Goal: Communication & Community: Share content

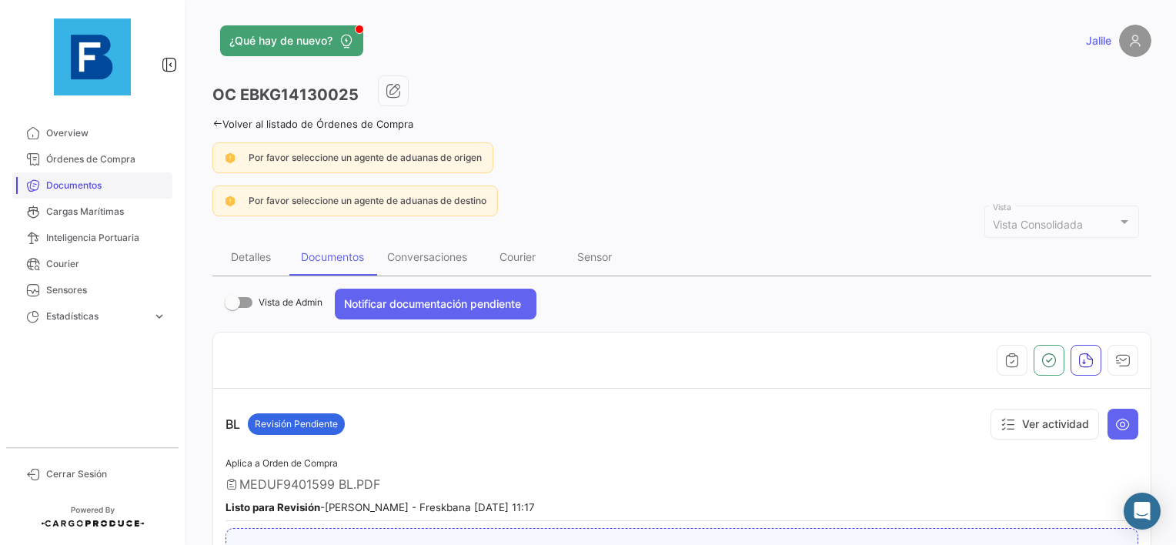
click at [85, 189] on span "Documentos" at bounding box center [106, 186] width 120 height 14
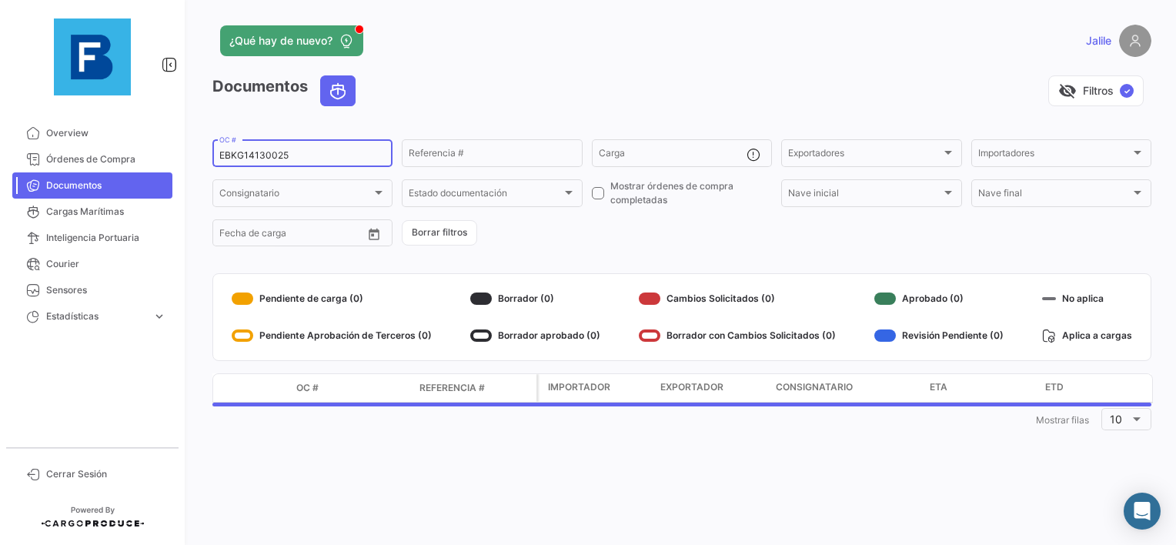
click at [271, 159] on input "EBKG14130025" at bounding box center [302, 155] width 166 height 11
paste input "29638779"
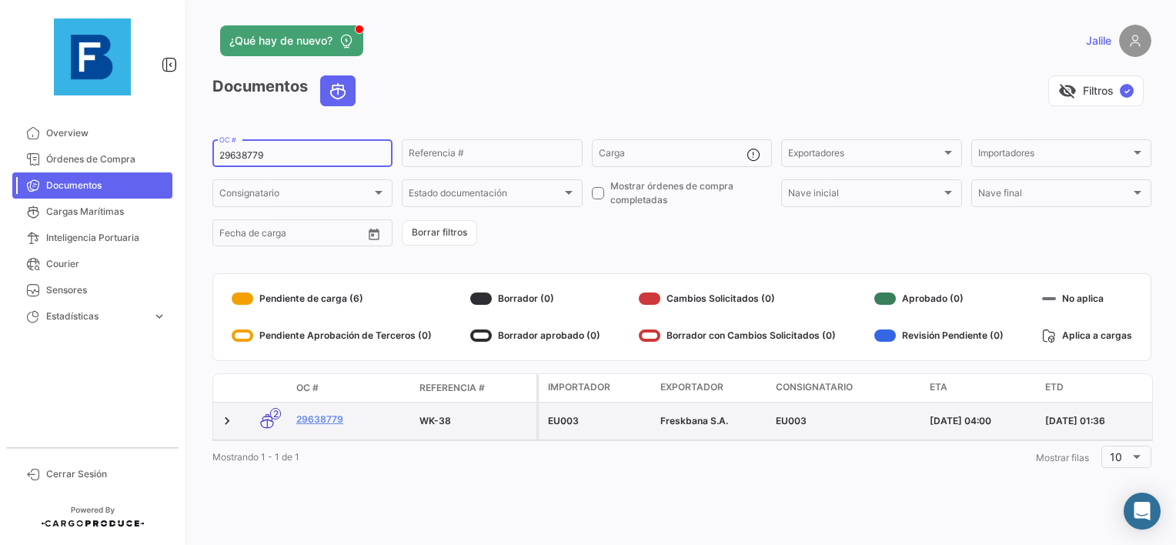
type input "29638779"
click at [317, 412] on datatable-body-cell "29638779" at bounding box center [351, 421] width 123 height 37
click at [315, 419] on link "29638779" at bounding box center [351, 420] width 111 height 14
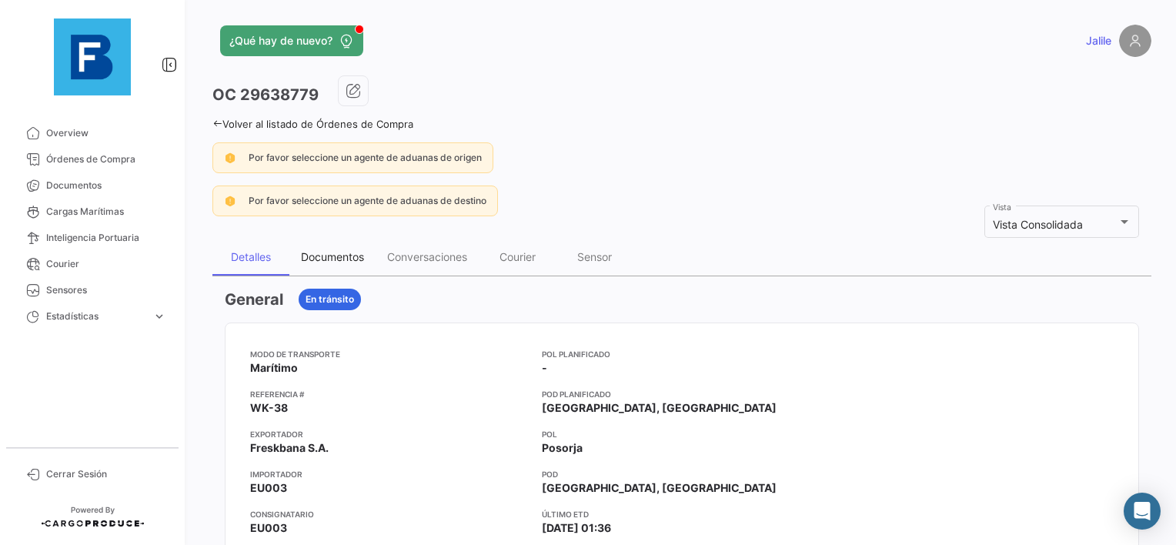
click at [345, 260] on div "Documentos" at bounding box center [332, 256] width 63 height 13
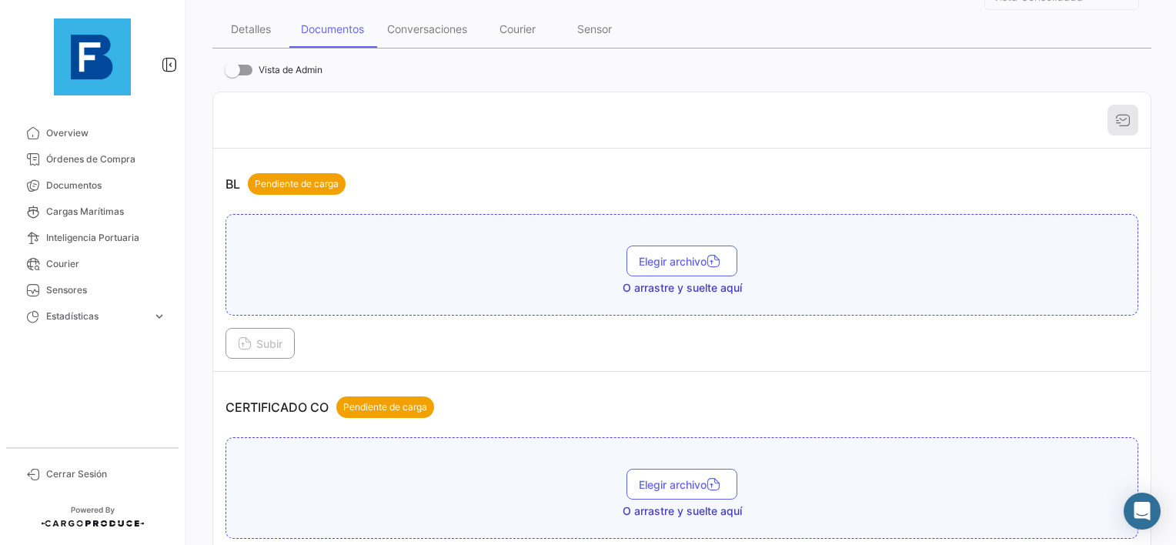
scroll to position [231, 0]
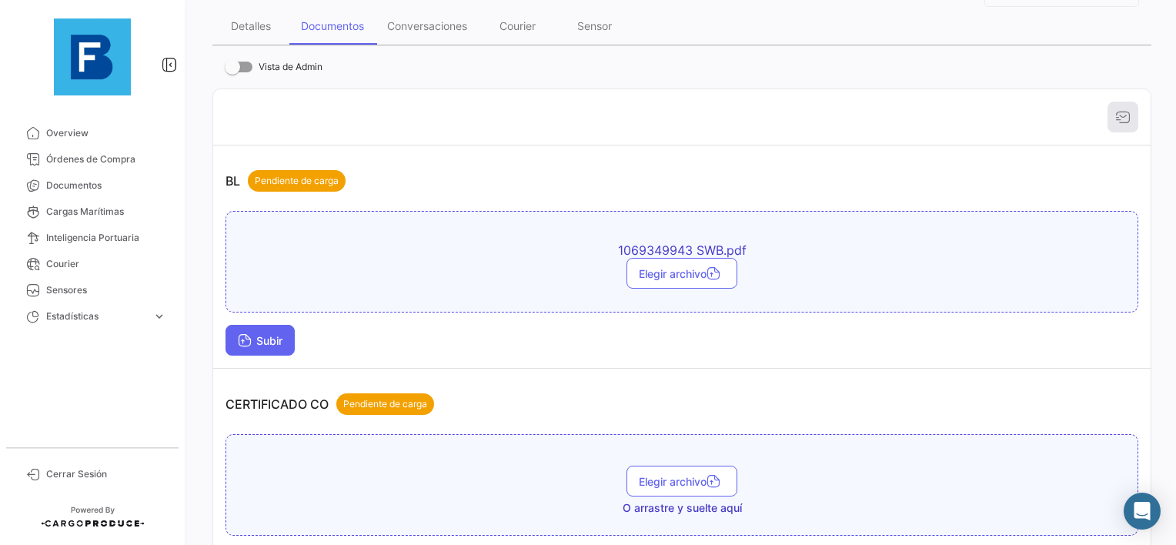
click at [283, 341] on span "Subir" at bounding box center [260, 340] width 45 height 13
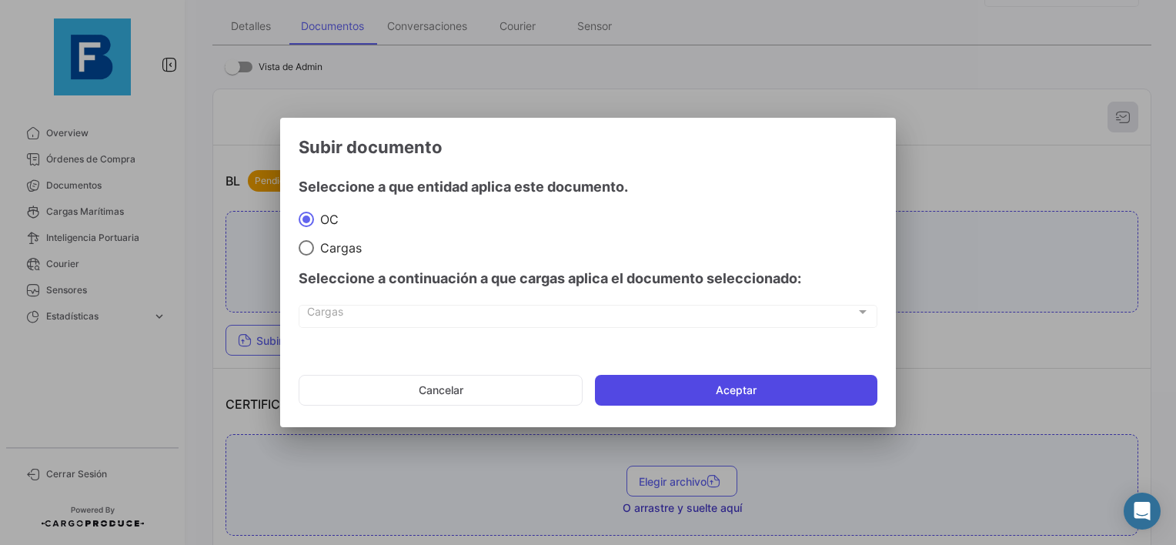
click at [704, 378] on button "Aceptar" at bounding box center [736, 390] width 283 height 31
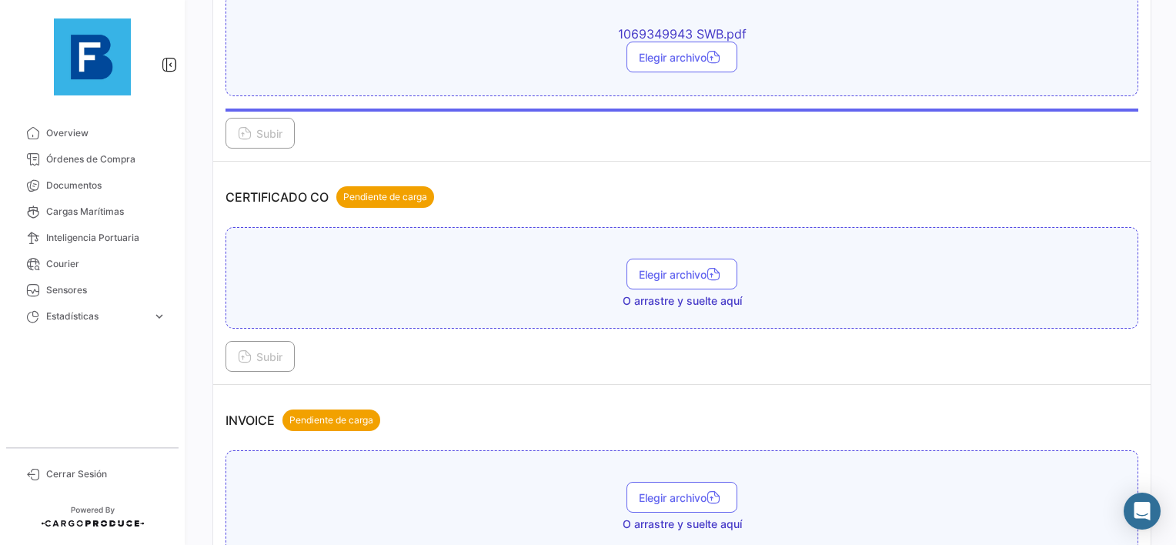
scroll to position [539, 0]
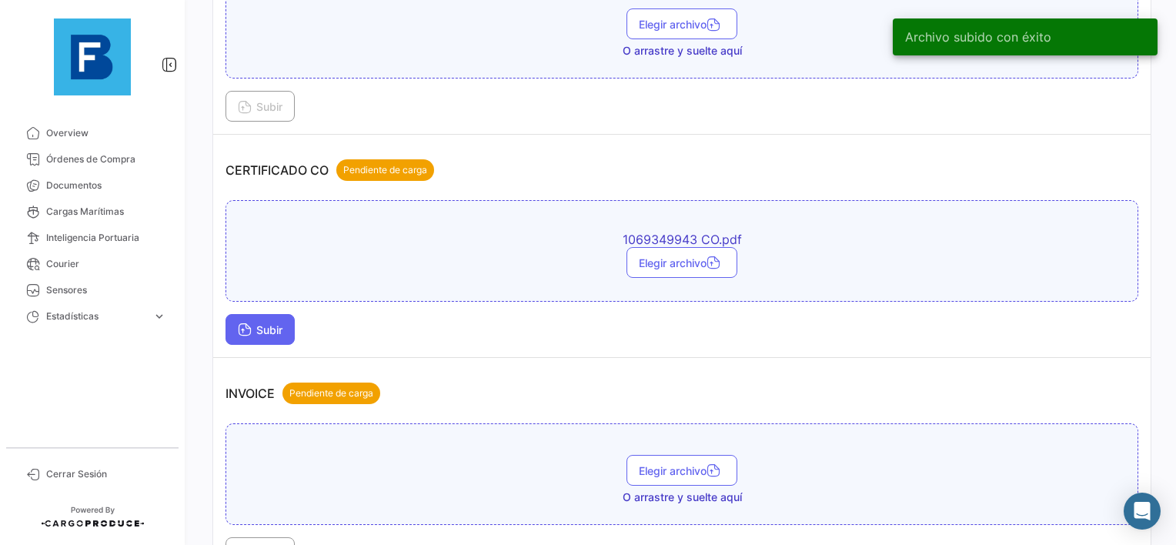
click at [264, 332] on button "Subir" at bounding box center [260, 329] width 69 height 31
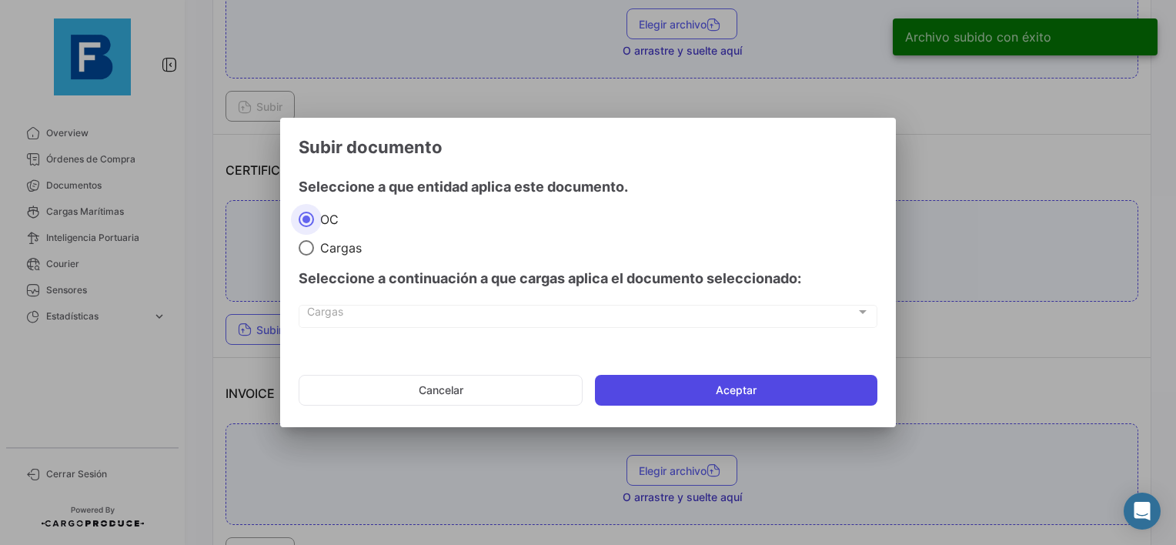
click at [671, 393] on button "Aceptar" at bounding box center [736, 390] width 283 height 31
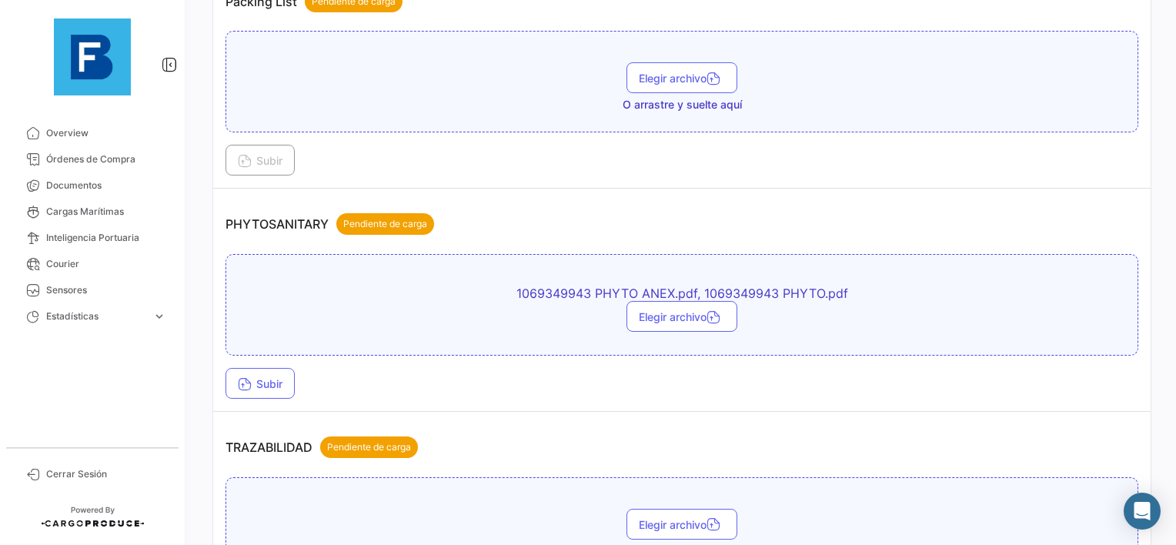
scroll to position [1232, 0]
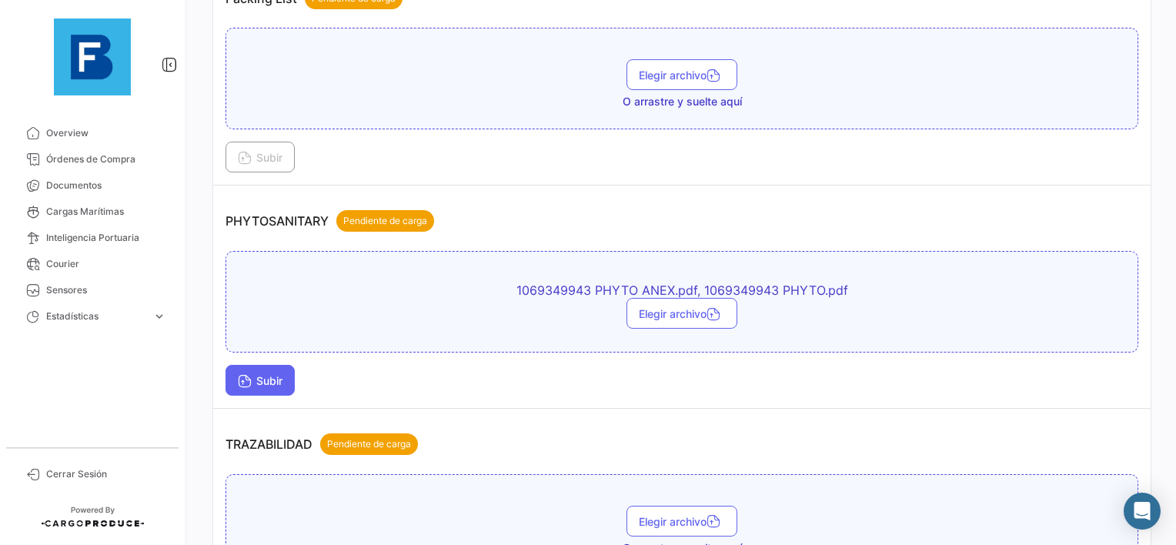
click at [280, 374] on span "Subir" at bounding box center [260, 380] width 45 height 13
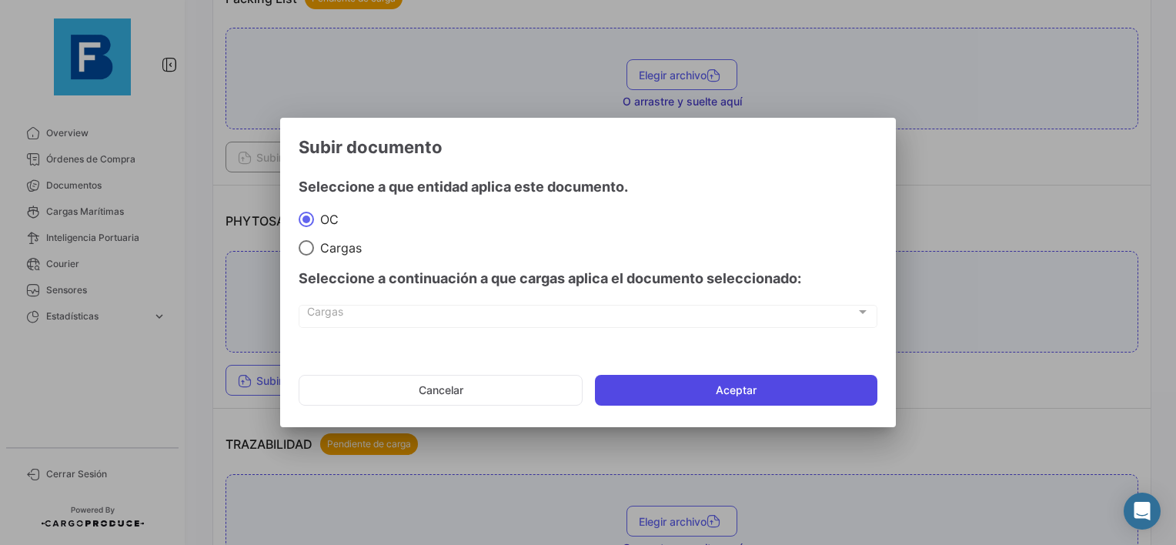
click at [728, 397] on button "Aceptar" at bounding box center [736, 390] width 283 height 31
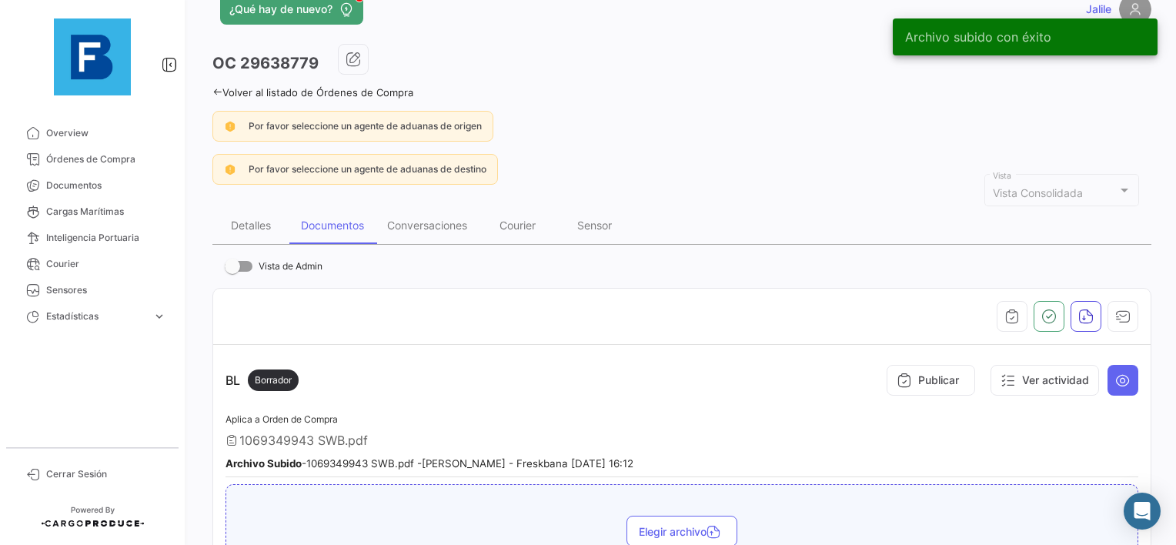
scroll to position [26, 0]
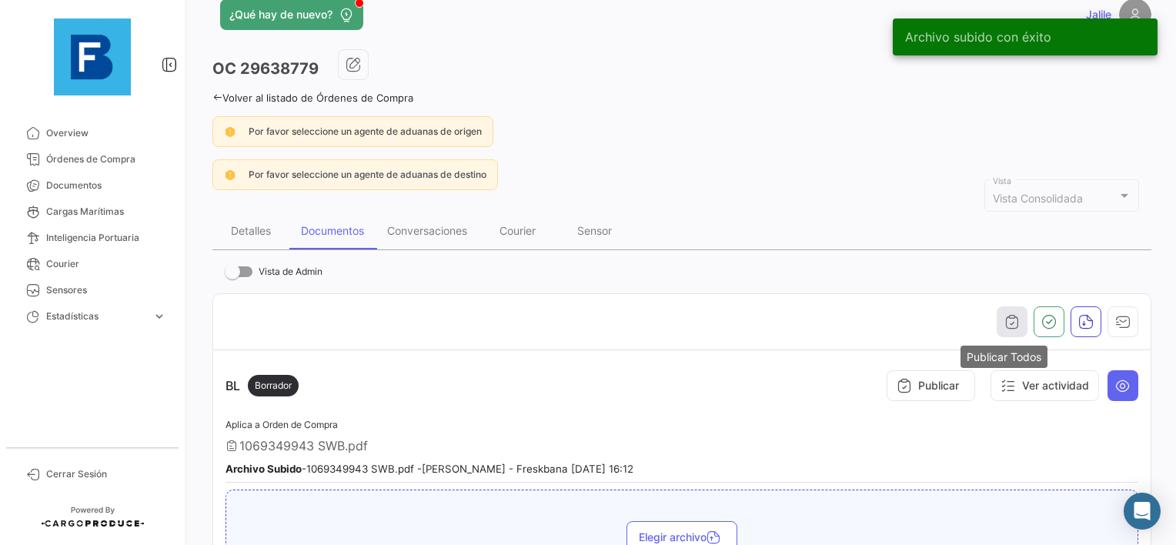
click at [1012, 320] on button "button" at bounding box center [1012, 321] width 31 height 31
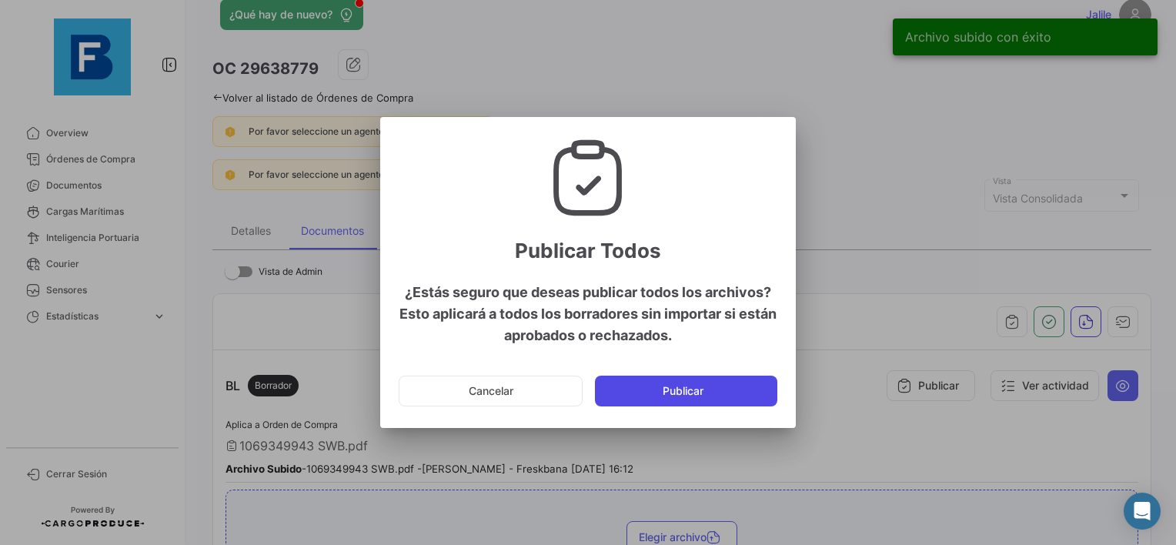
click at [684, 398] on button "Publicar" at bounding box center [686, 391] width 182 height 31
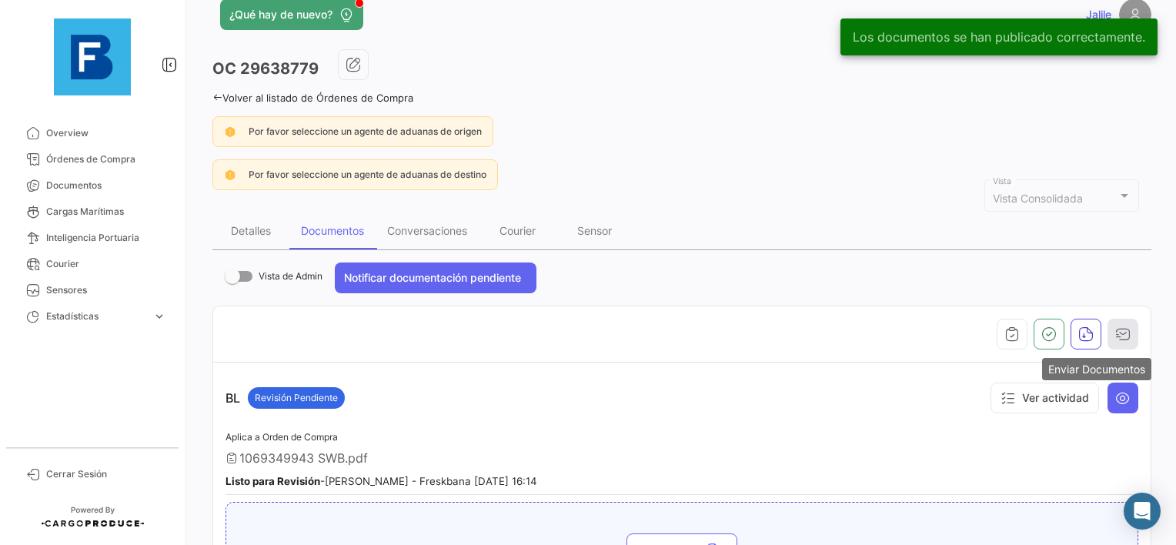
click at [1115, 336] on icon "button" at bounding box center [1122, 333] width 15 height 15
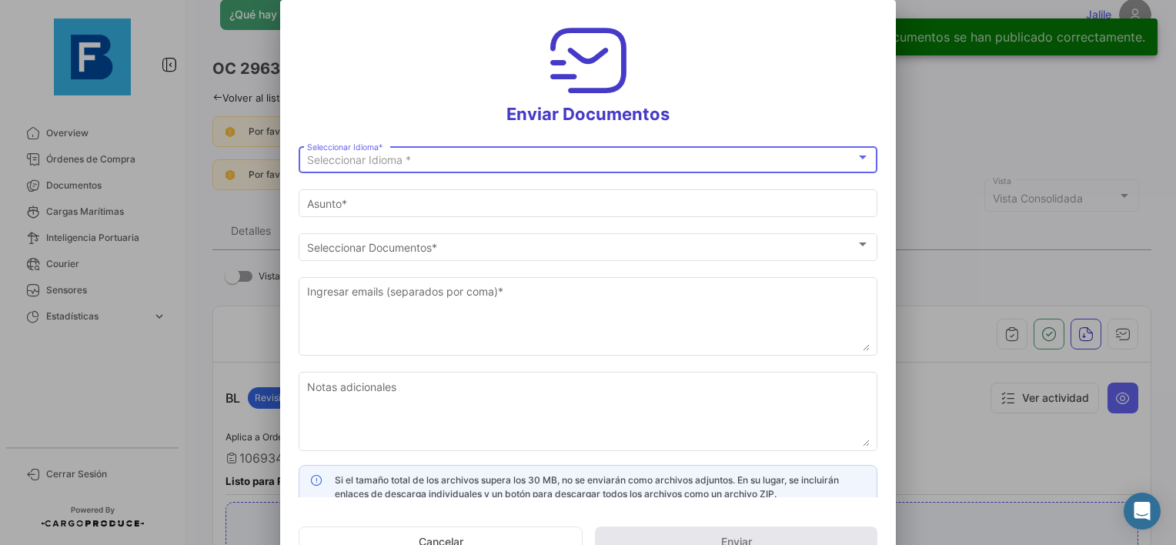
click at [425, 152] on div "Seleccionar Idioma * Seleccionar Idioma *" at bounding box center [588, 158] width 563 height 30
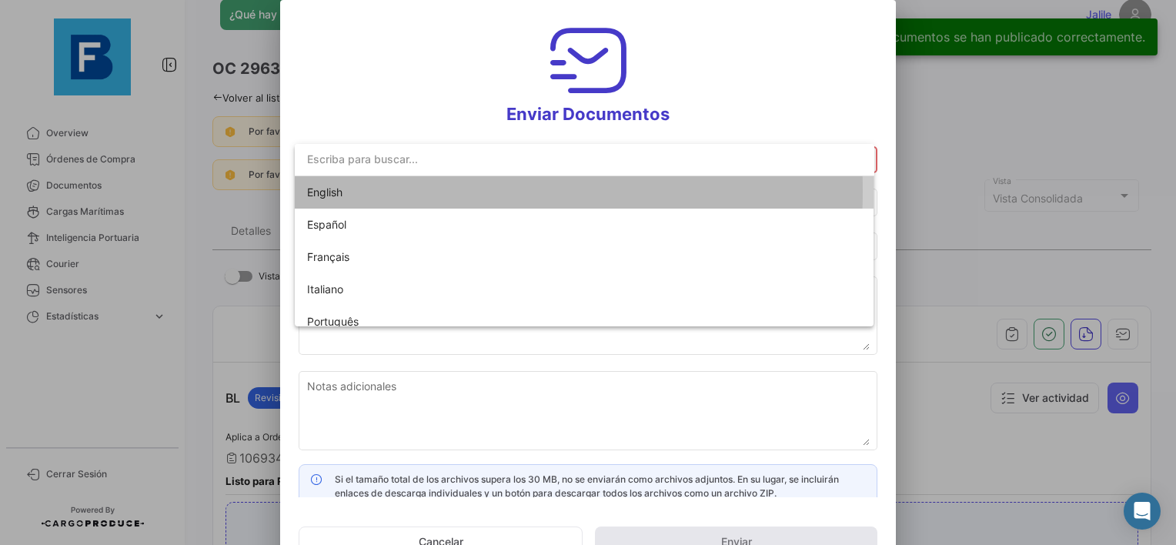
click at [365, 191] on span "English" at bounding box center [415, 192] width 216 height 32
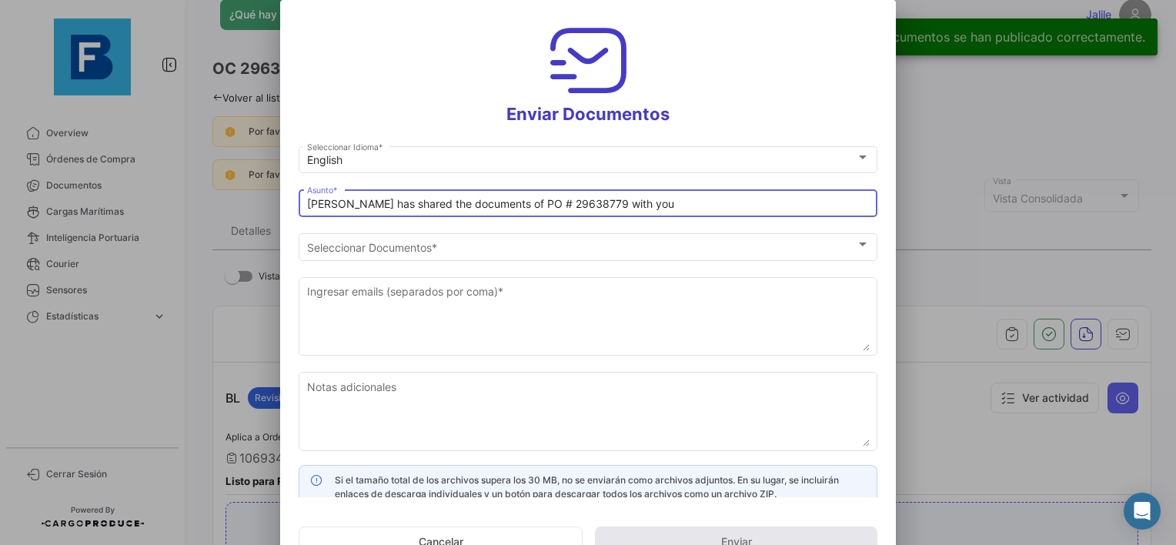
click at [311, 206] on input "[PERSON_NAME] has shared the documents of PO # 29638779 with you" at bounding box center [588, 204] width 563 height 13
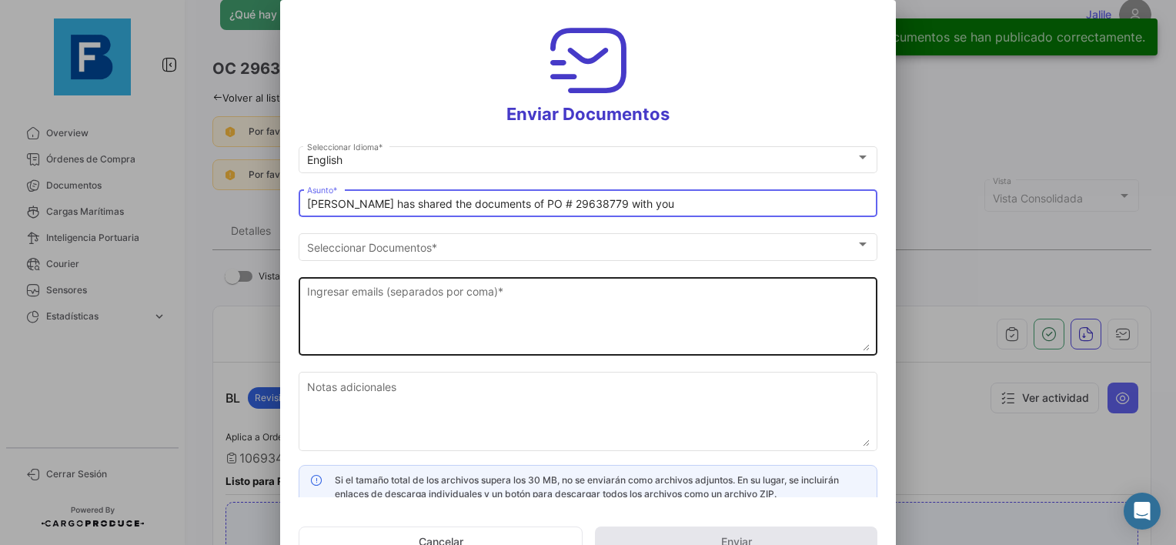
paste input "FOZZY COMMERCE_FRESKBANA_DOCUMENTS WK XX"
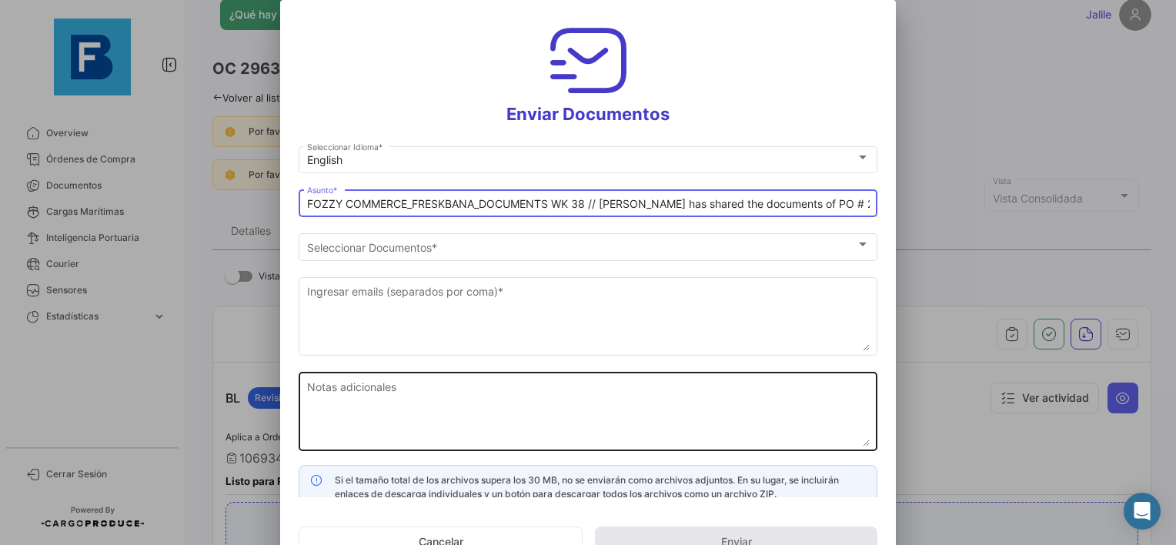
type input "FOZZY COMMERCE_FRESKBANA_DOCUMENTS WK 38 // [PERSON_NAME] has shared the docume…"
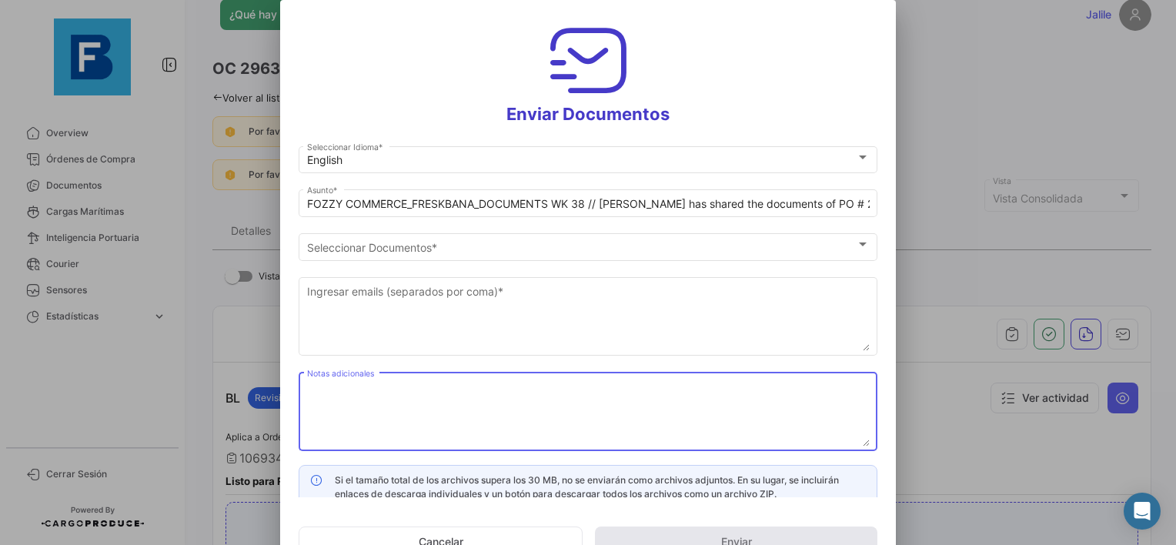
click at [467, 419] on textarea "Notas adicionales" at bounding box center [588, 413] width 563 height 68
paste textarea "FOZZY COMMERCE_FRESKBANA_DOCUMENTS WK XX"
click at [601, 392] on textarea "FOZZY COMMERCE_FRESKBANA_DOCUMENTS WK XX" at bounding box center [588, 413] width 563 height 68
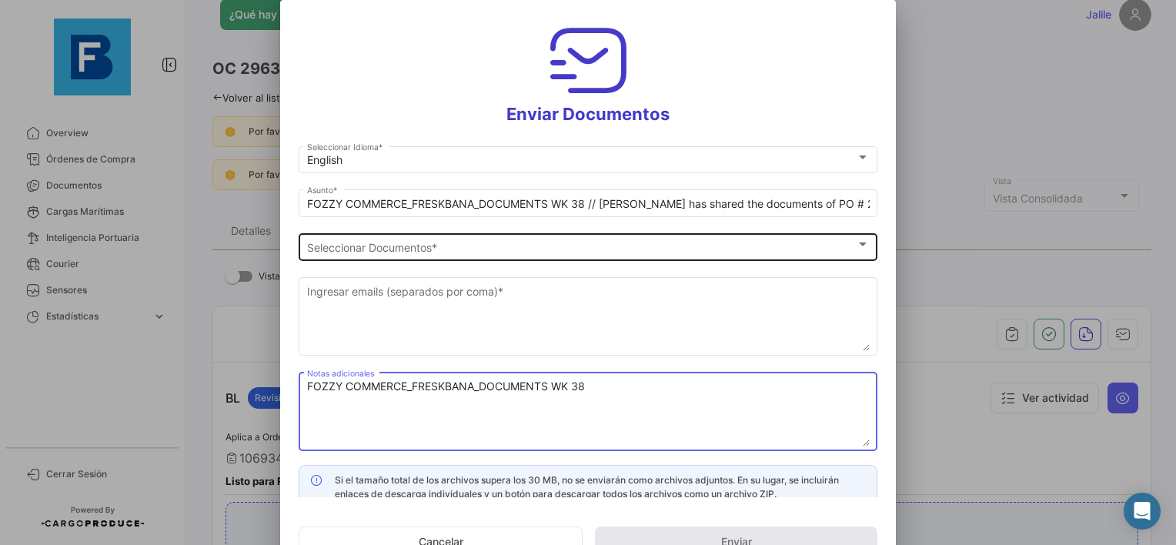
type textarea "FOZZY COMMERCE_FRESKBANA_DOCUMENTS WK 38"
click at [481, 241] on div "Seleccionar Documentos" at bounding box center [581, 247] width 549 height 13
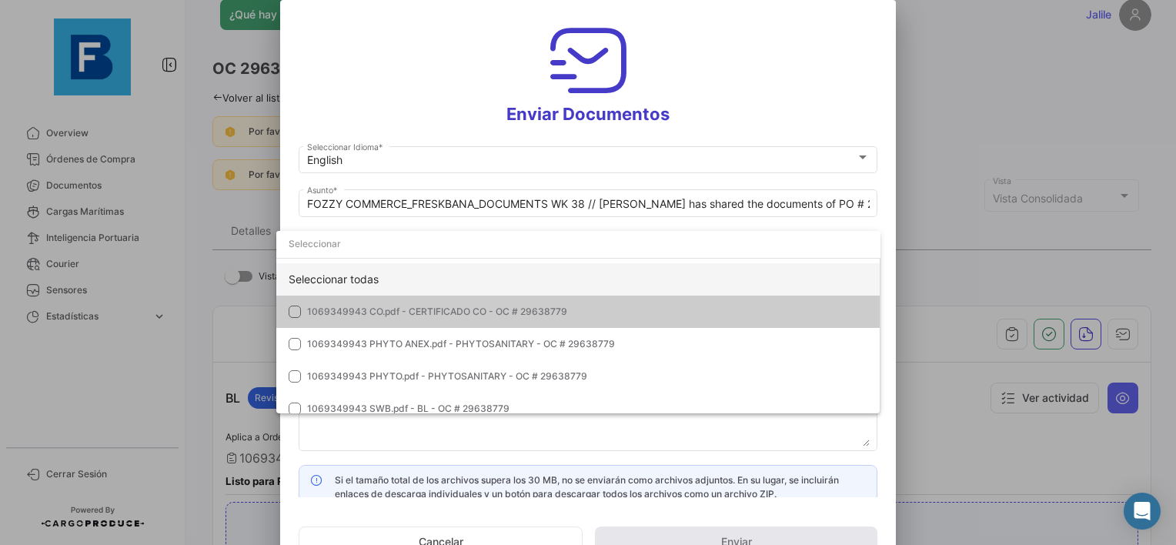
click at [340, 286] on div "Seleccionar todas" at bounding box center [578, 279] width 604 height 32
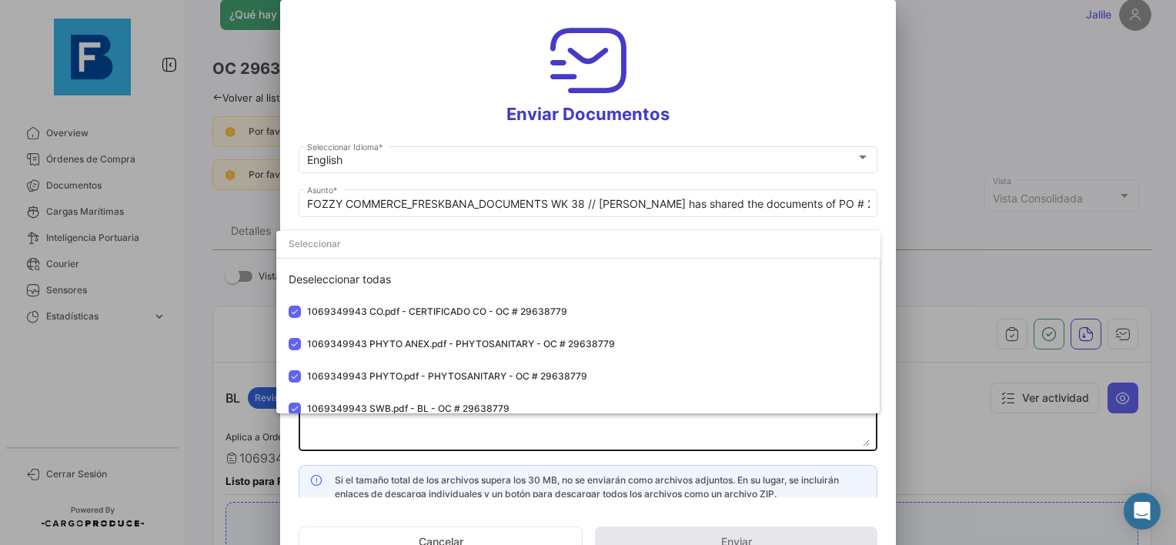
click at [506, 437] on div at bounding box center [588, 272] width 1176 height 545
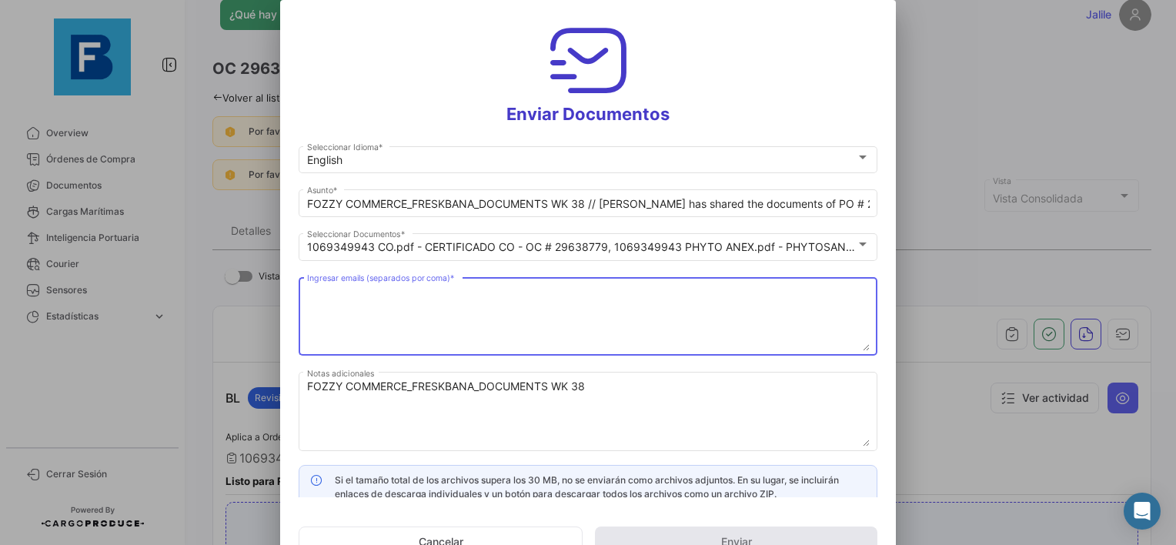
click at [455, 299] on textarea "Ingresar emails (separados por coma) *" at bounding box center [588, 317] width 563 height 68
paste textarea "[EMAIL_ADDRESS][DOMAIN_NAME],[DOMAIN_NAME][EMAIL_ADDRESS][DOMAIN_NAME],[EMAIL_A…"
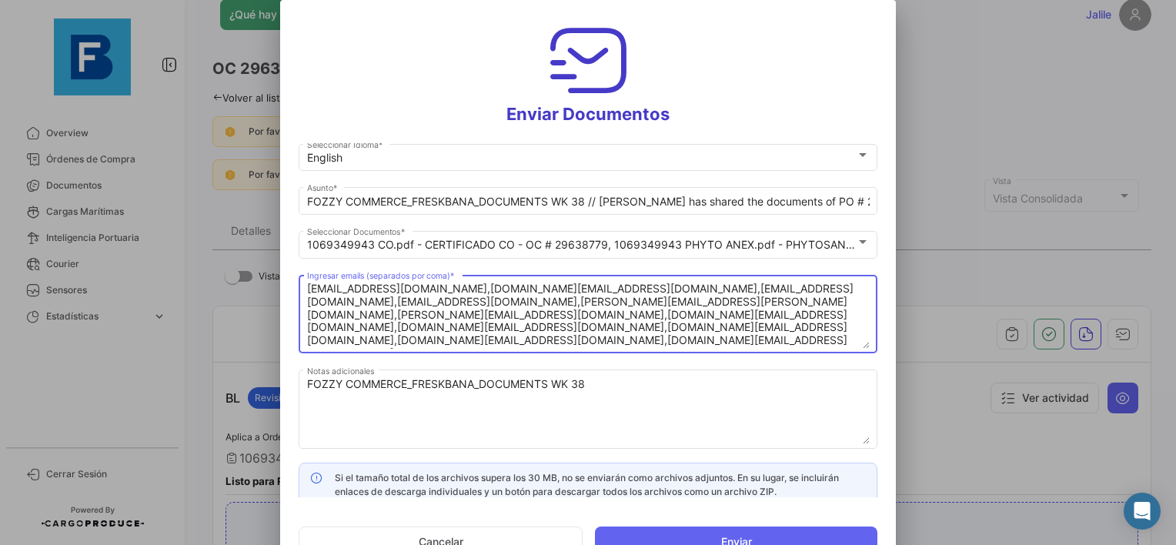
scroll to position [0, 0]
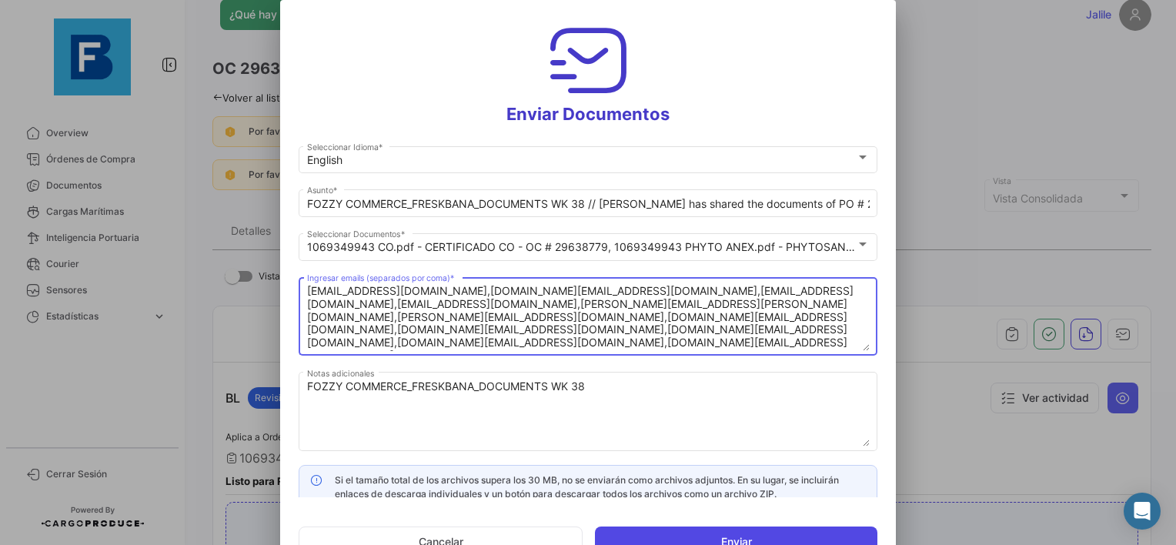
type textarea "[EMAIL_ADDRESS][DOMAIN_NAME],[DOMAIN_NAME][EMAIL_ADDRESS][DOMAIN_NAME],[EMAIL_A…"
click at [691, 533] on button "Enviar" at bounding box center [736, 542] width 283 height 31
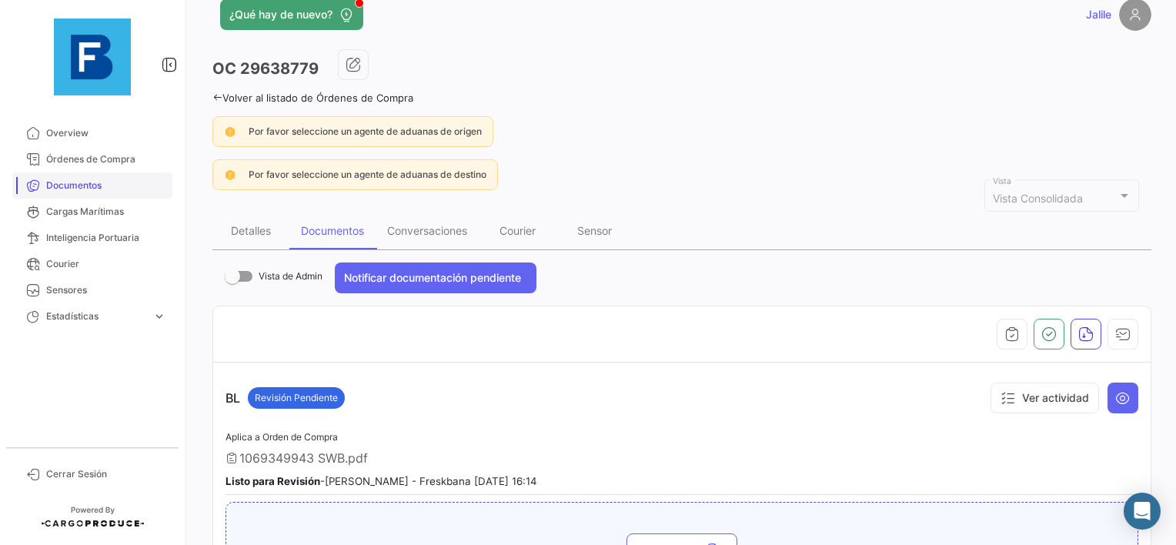
click at [97, 176] on link "Documentos" at bounding box center [92, 185] width 160 height 26
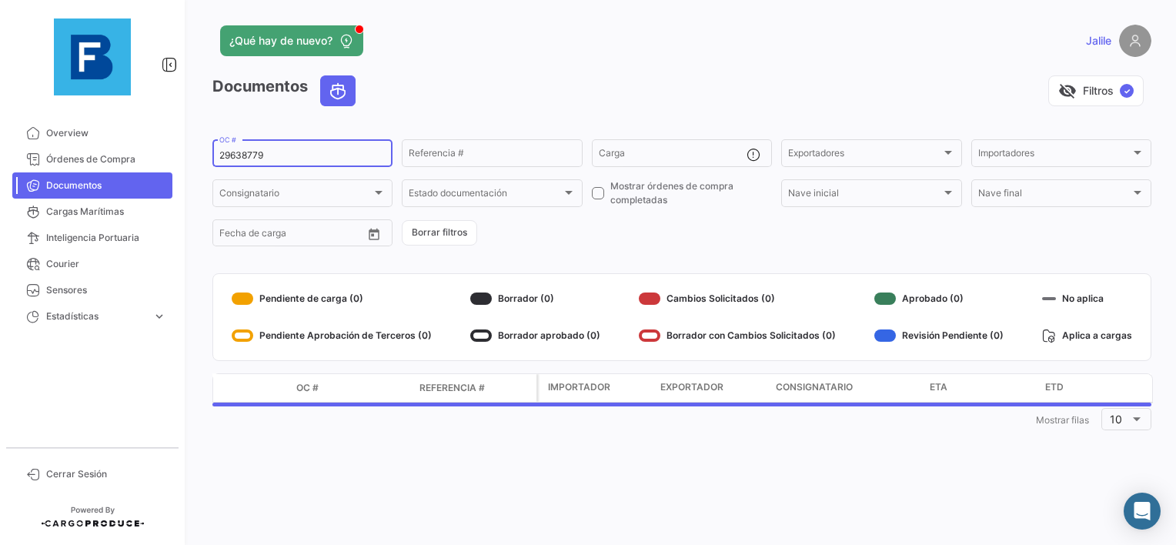
click at [233, 154] on input "29638779" at bounding box center [302, 155] width 166 height 11
click at [229, 158] on input "29638779" at bounding box center [302, 155] width 166 height 11
paste input "38532487"
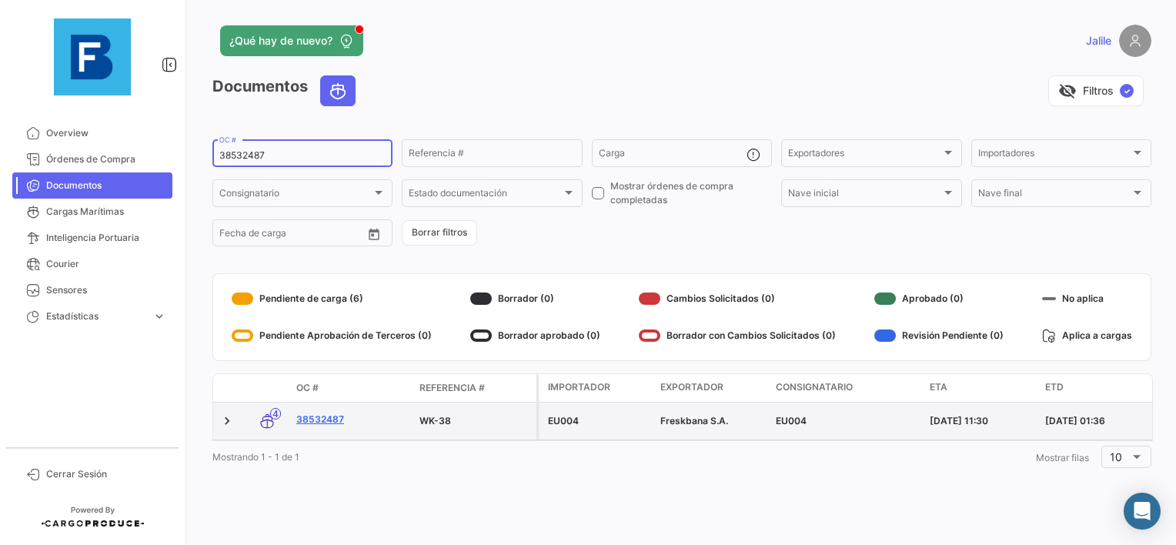
type input "38532487"
click at [307, 414] on link "38532487" at bounding box center [351, 420] width 111 height 14
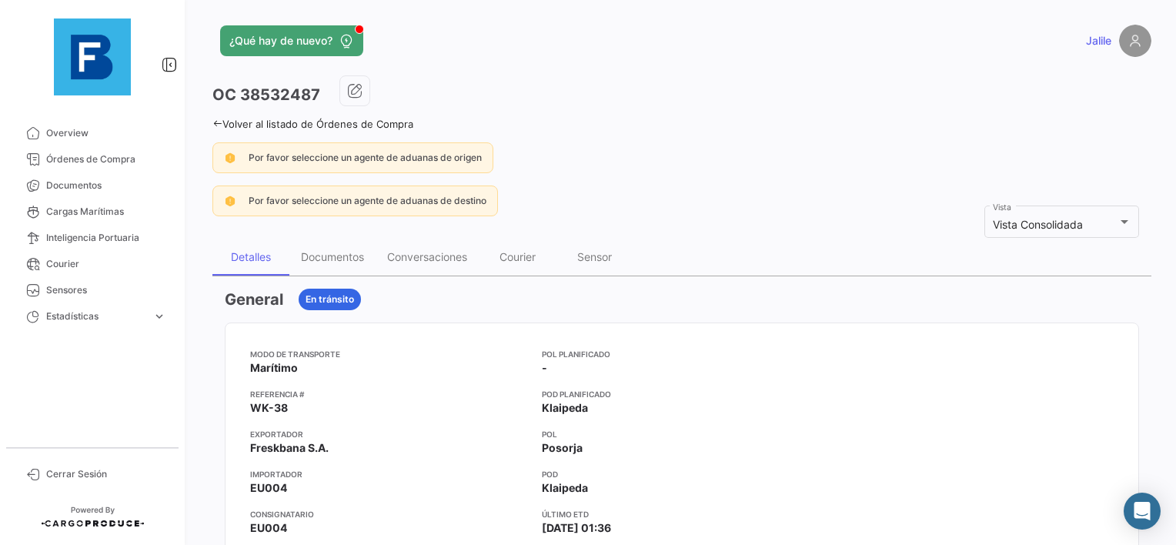
click at [342, 256] on div "Documentos" at bounding box center [332, 256] width 63 height 13
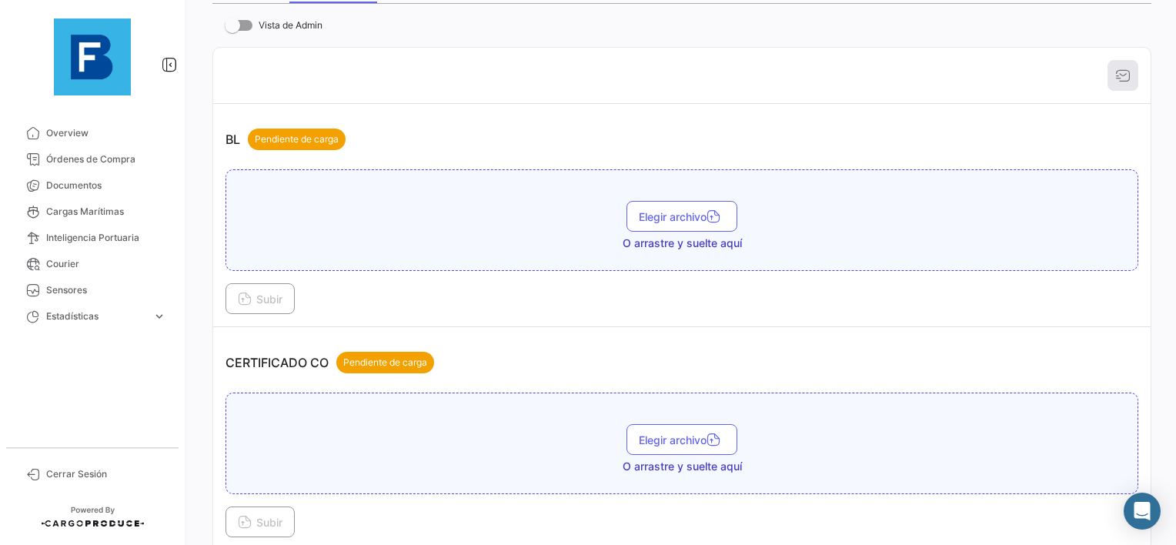
scroll to position [308, 0]
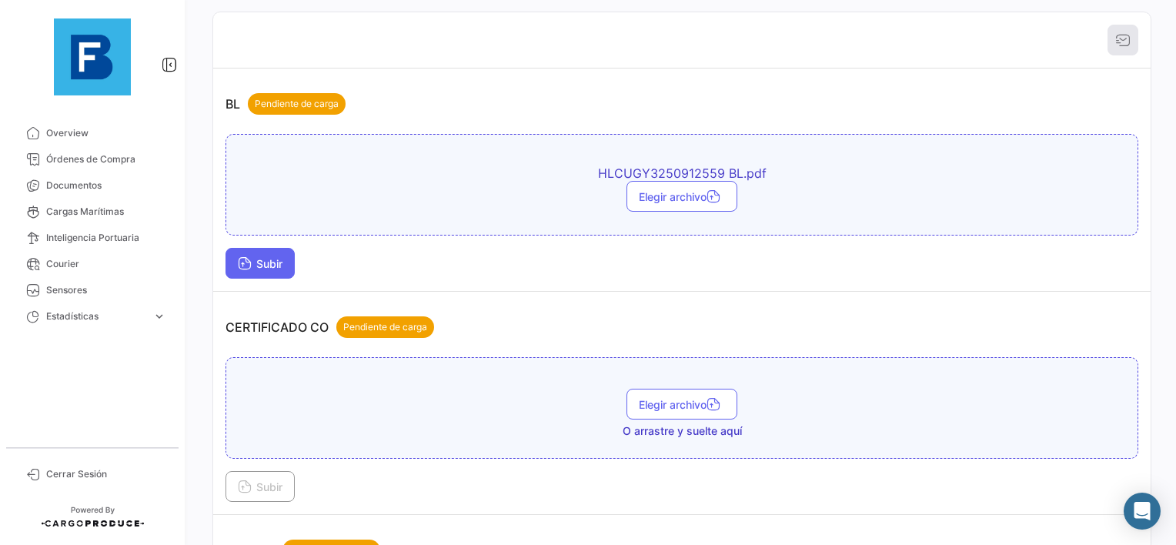
click at [244, 248] on button "Subir" at bounding box center [260, 263] width 69 height 31
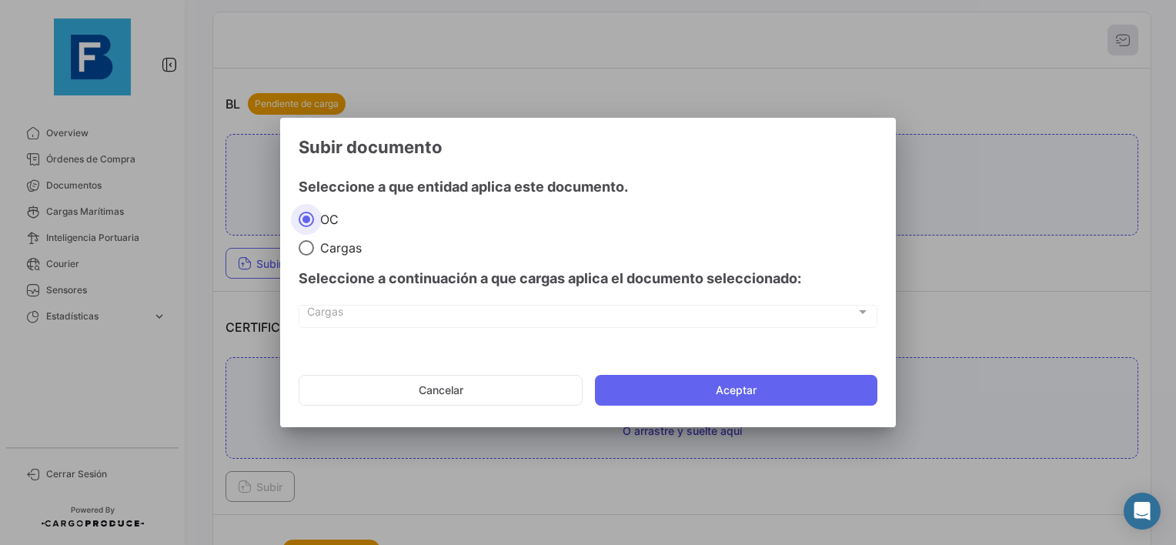
click at [696, 406] on mat-dialog-actions "Cancelar Aceptar" at bounding box center [588, 390] width 579 height 52
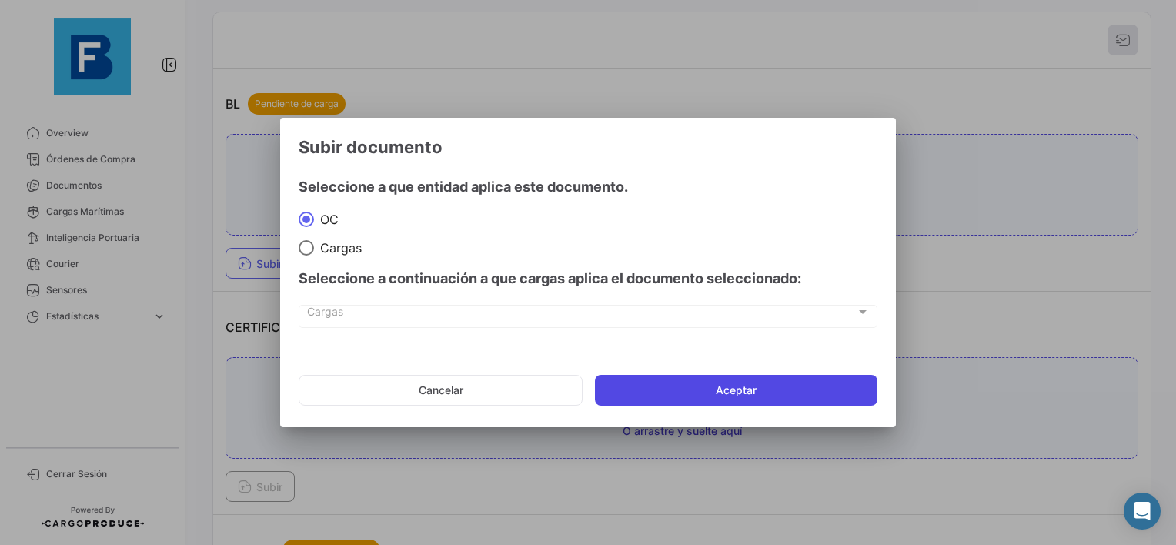
click at [697, 398] on button "Aceptar" at bounding box center [736, 390] width 283 height 31
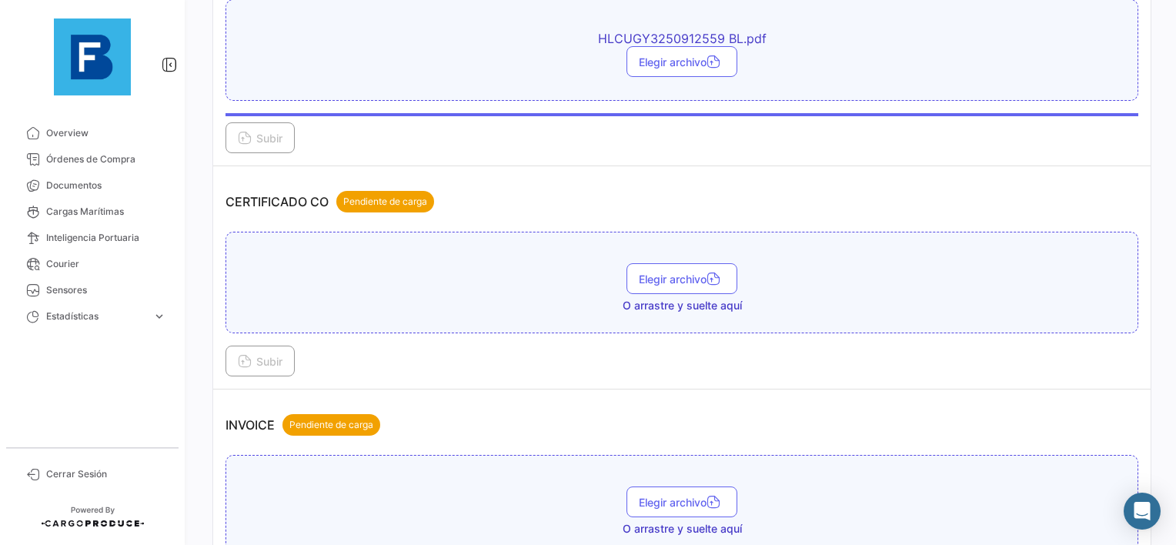
scroll to position [462, 0]
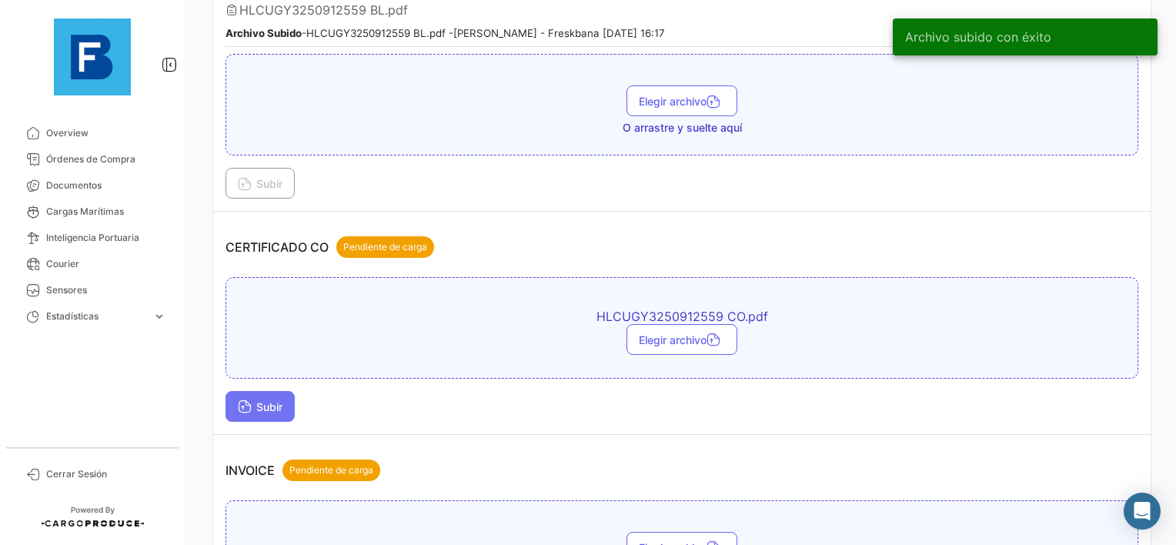
click at [256, 400] on span "Subir" at bounding box center [260, 406] width 45 height 13
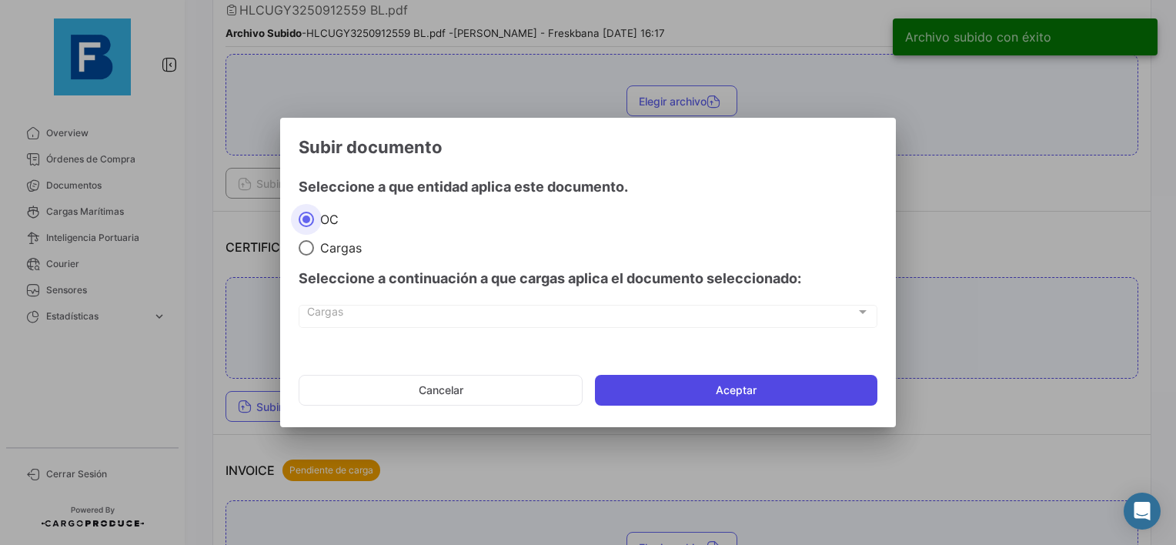
click at [652, 394] on button "Aceptar" at bounding box center [736, 390] width 283 height 31
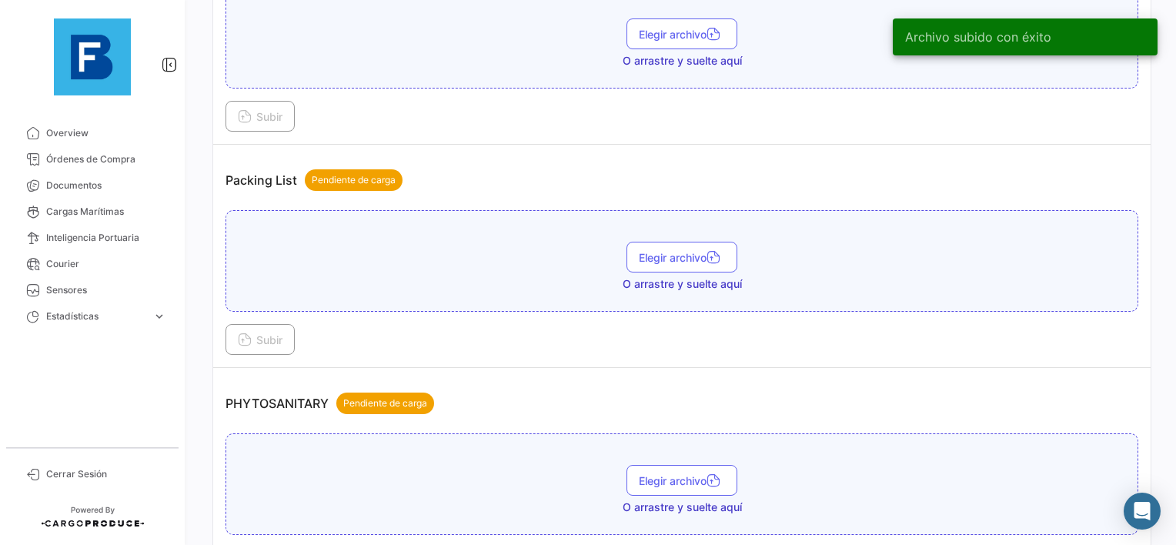
scroll to position [1001, 0]
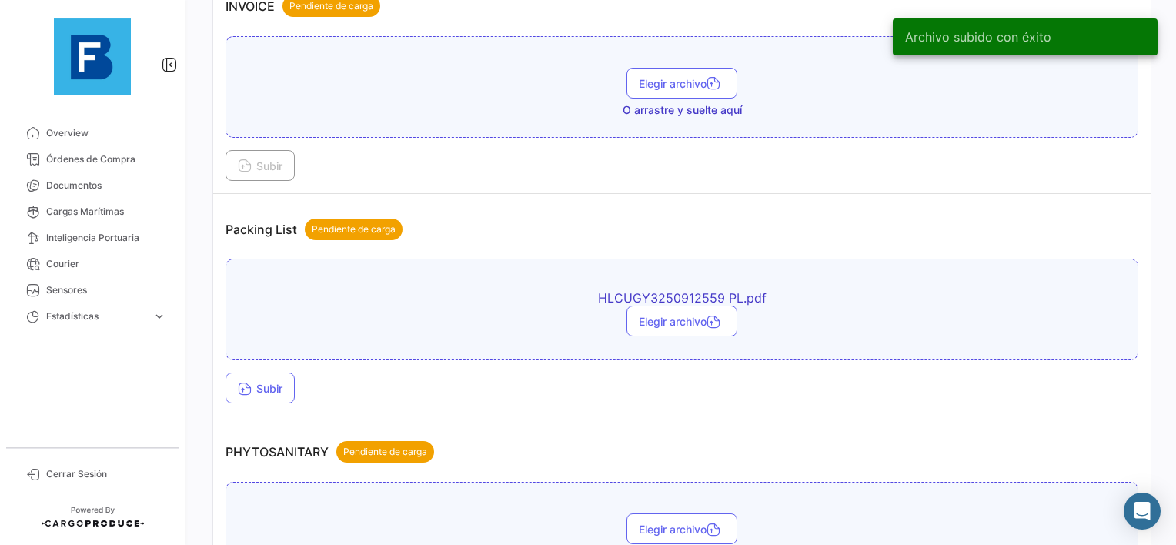
click at [271, 357] on div "HLCUGY3250912559 PL.pdf Elegir archivo Subir" at bounding box center [682, 331] width 913 height 145
click at [254, 382] on span "Subir" at bounding box center [260, 388] width 45 height 13
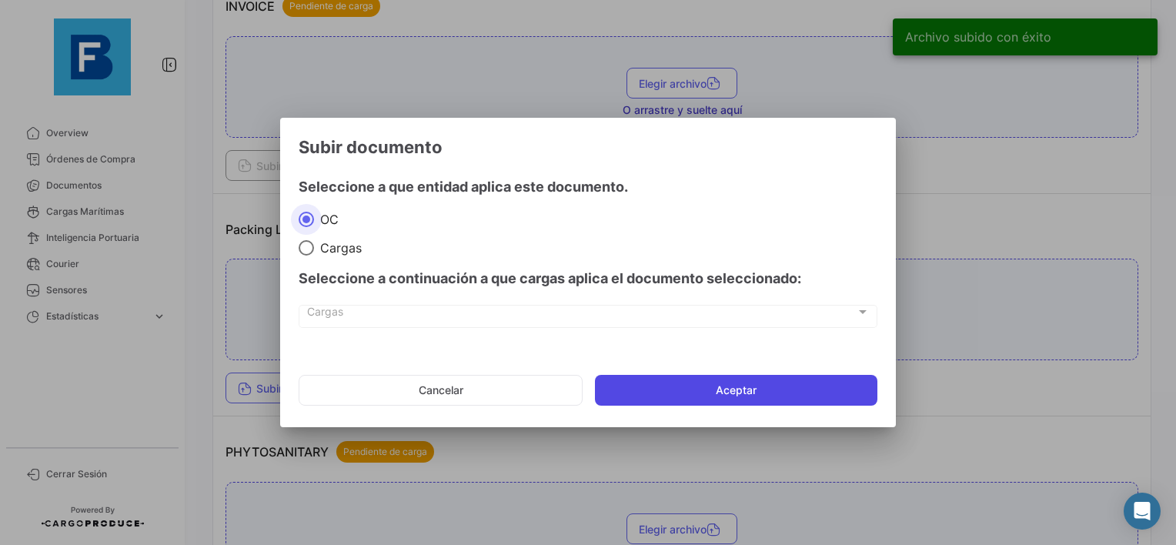
click at [644, 383] on button "Aceptar" at bounding box center [736, 390] width 283 height 31
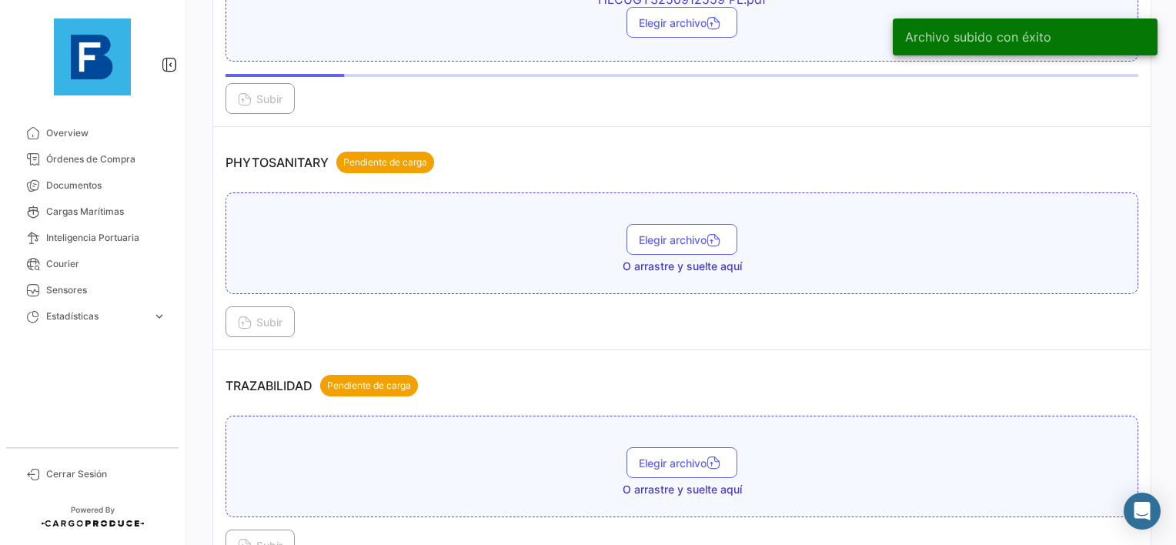
scroll to position [1309, 0]
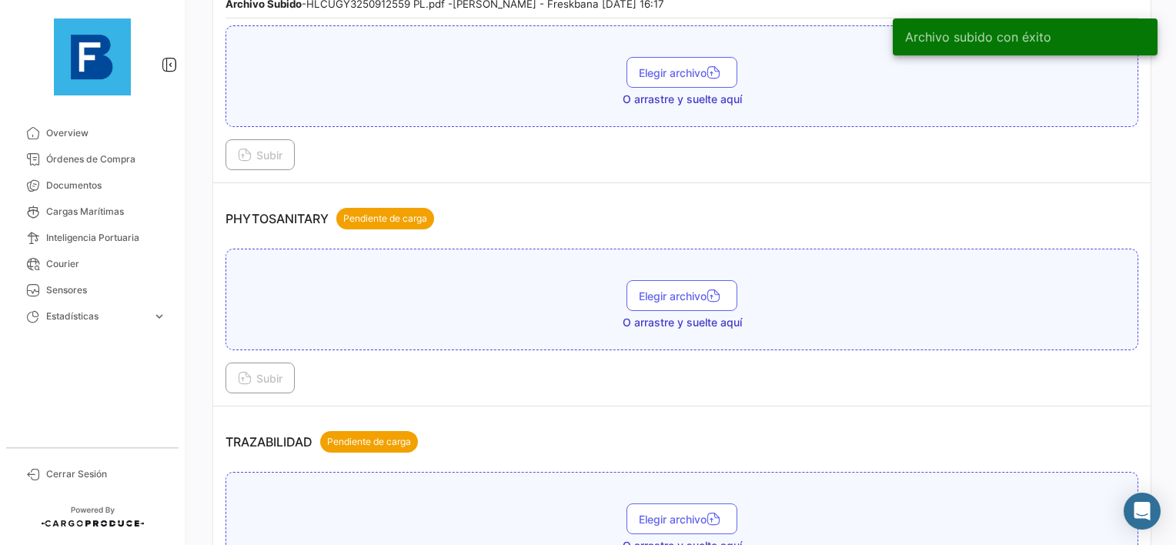
click at [533, 382] on td "PHYTOSANITARY Pendiente de carga Elegir archivo O arrastre y suelte aquí Subir" at bounding box center [682, 294] width 938 height 223
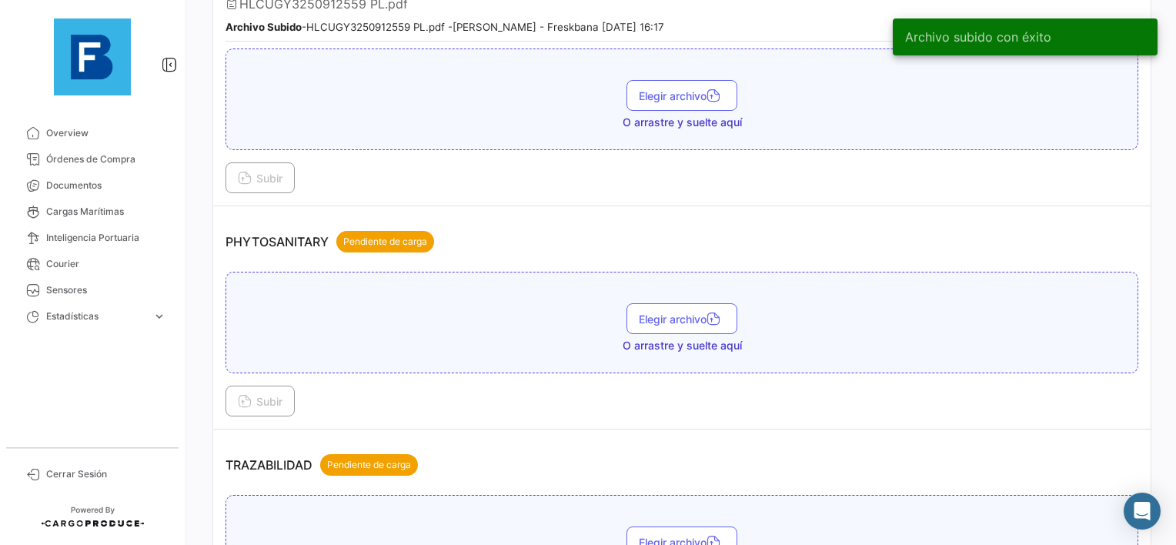
scroll to position [1313, 0]
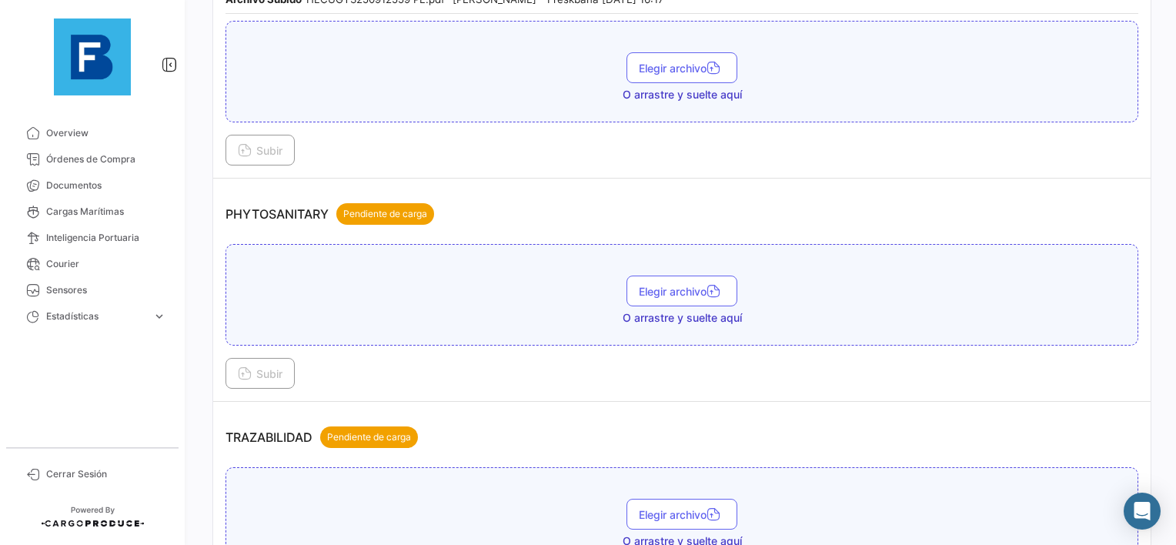
click at [527, 382] on td "PHYTOSANITARY Pendiente de carga Elegir archivo O arrastre y suelte aquí Subir" at bounding box center [682, 290] width 938 height 223
click at [486, 358] on div "Subir" at bounding box center [682, 373] width 913 height 31
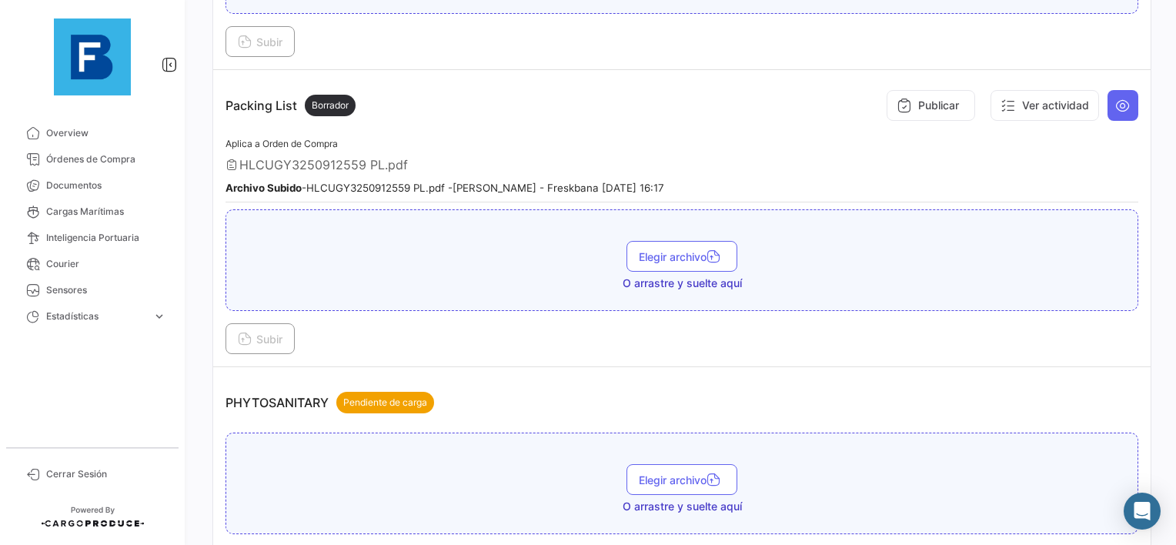
scroll to position [1159, 0]
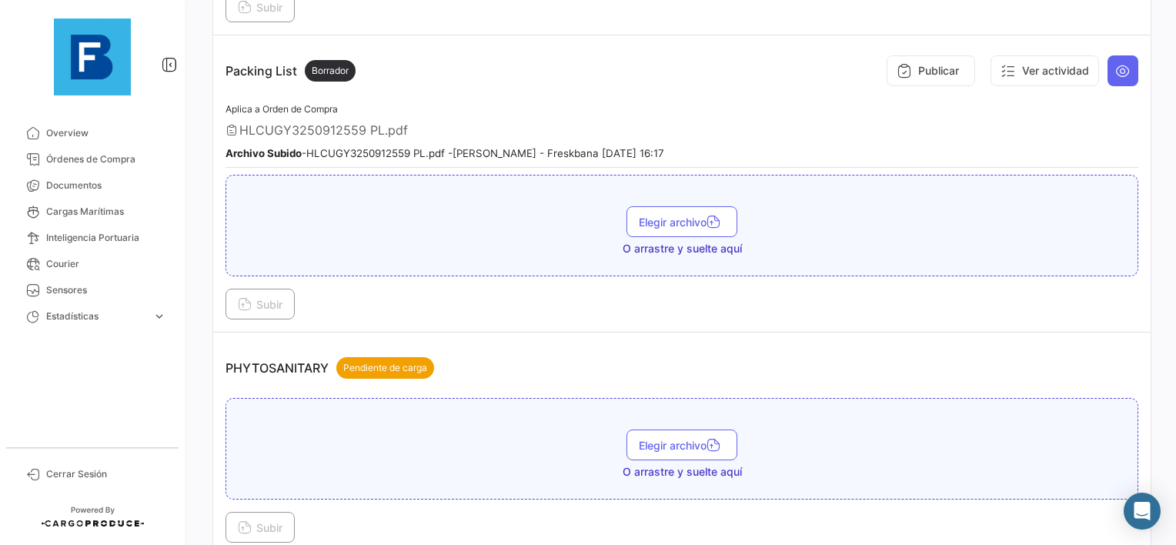
click at [576, 345] on div "PHYTOSANITARY Pendiente de carga" at bounding box center [682, 368] width 913 height 46
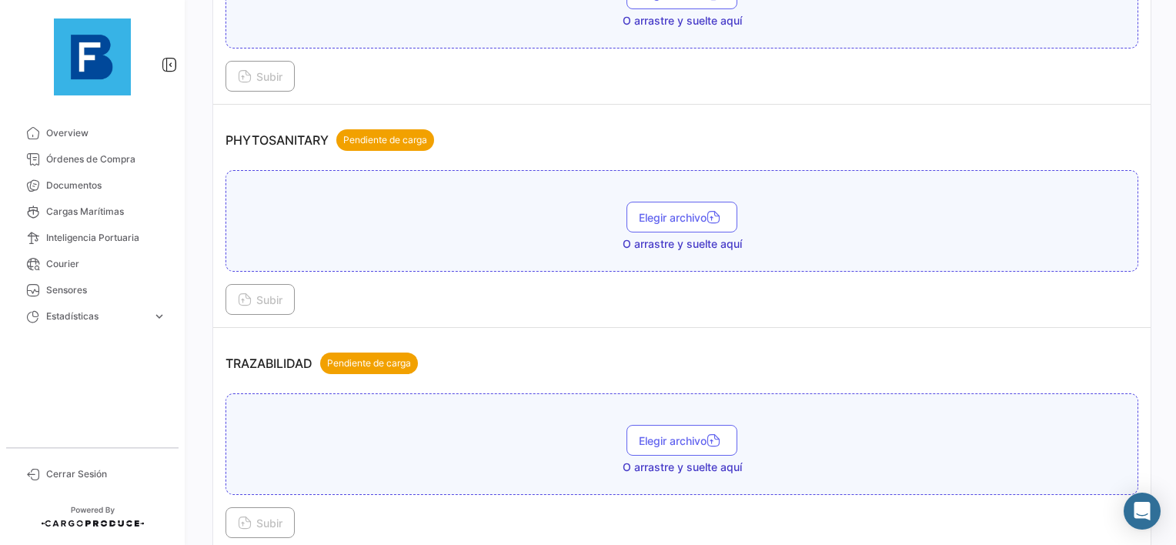
scroll to position [1390, 0]
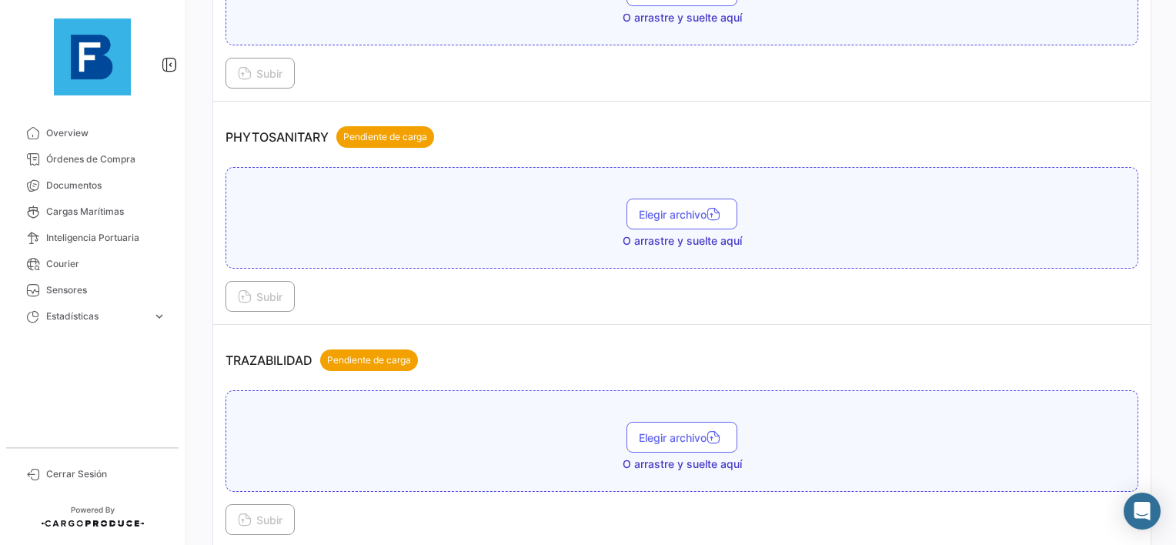
drag, startPoint x: 510, startPoint y: 222, endPoint x: 513, endPoint y: 232, distance: 11.4
click at [513, 232] on div "Elegir archivo O arrastre y suelte aquí" at bounding box center [682, 224] width 896 height 50
click at [369, 337] on div "TRAZABILIDAD Pendiente de carga" at bounding box center [682, 360] width 913 height 46
click at [617, 257] on div "Elegir archivo O arrastre y suelte aquí Subir" at bounding box center [682, 239] width 913 height 145
click at [643, 209] on button "Elegir archivo" at bounding box center [682, 214] width 111 height 31
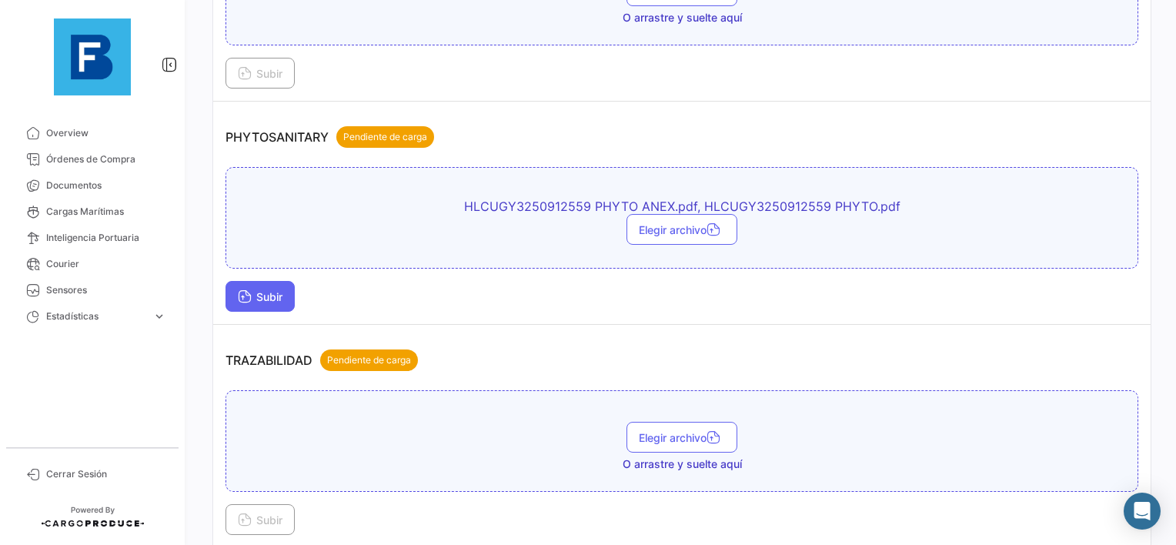
click at [279, 293] on button "Subir" at bounding box center [260, 296] width 69 height 31
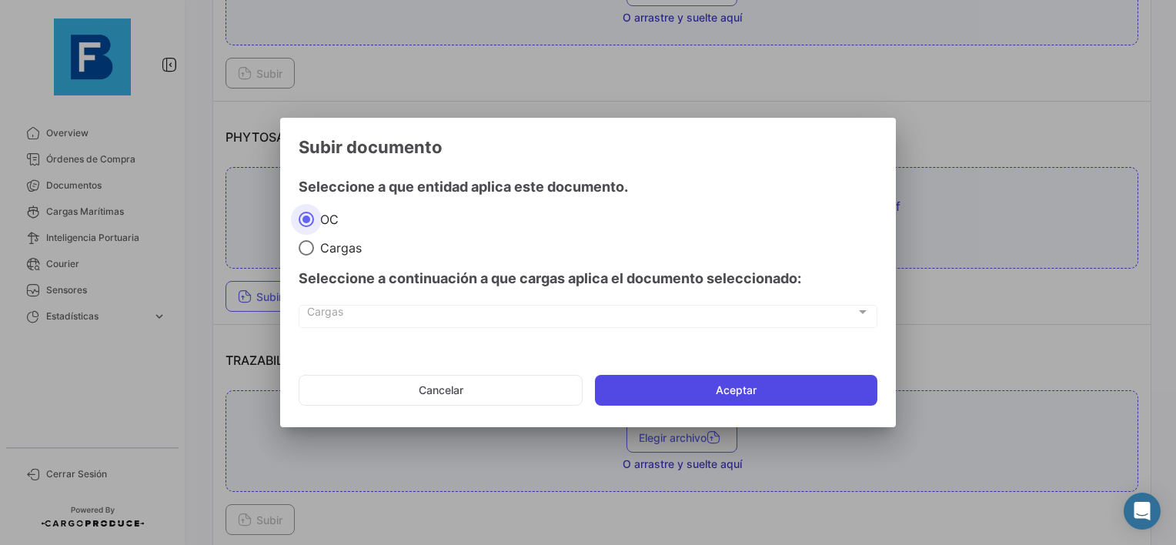
click at [741, 385] on button "Aceptar" at bounding box center [736, 390] width 283 height 31
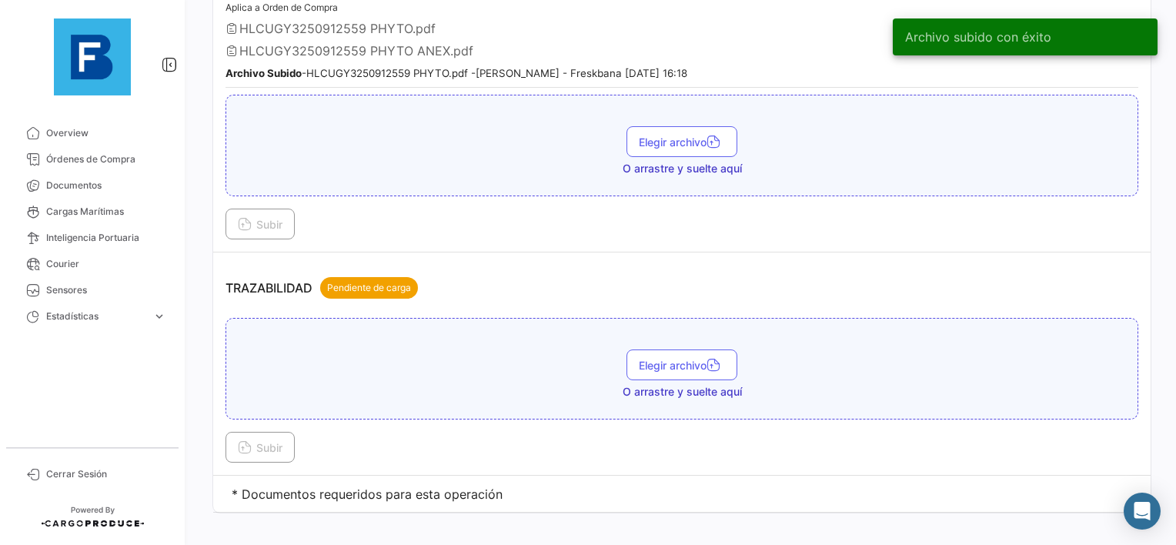
scroll to position [1561, 0]
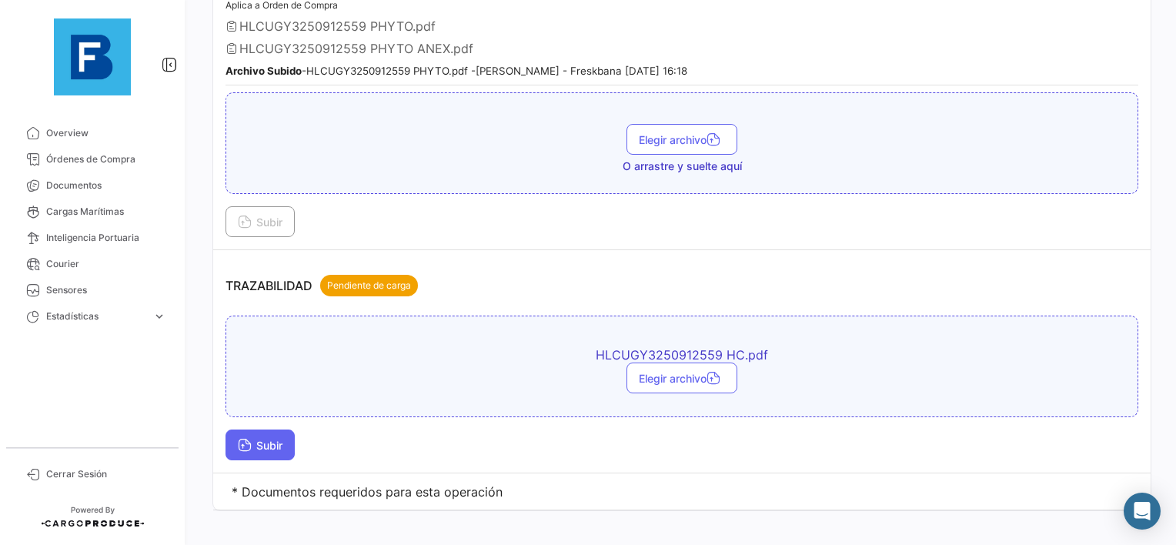
click at [250, 440] on button "Subir" at bounding box center [260, 445] width 69 height 31
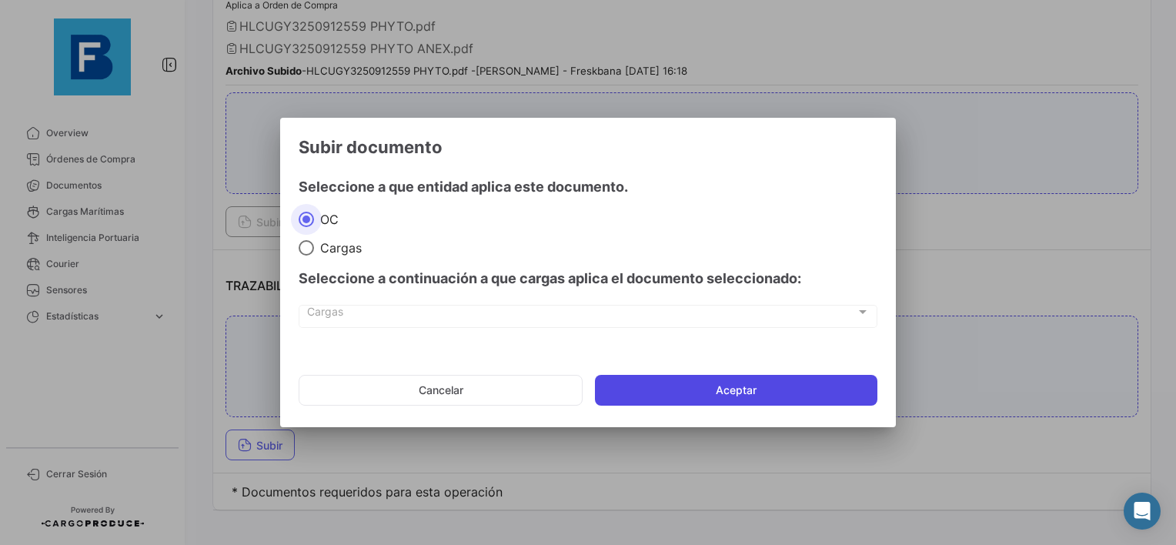
click at [721, 380] on button "Aceptar" at bounding box center [736, 390] width 283 height 31
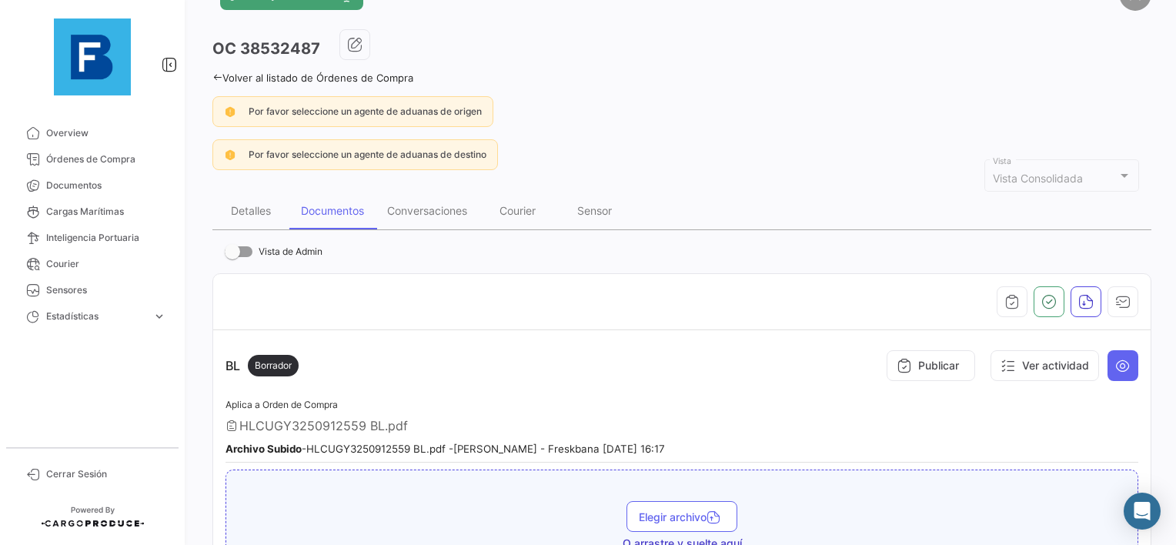
scroll to position [0, 0]
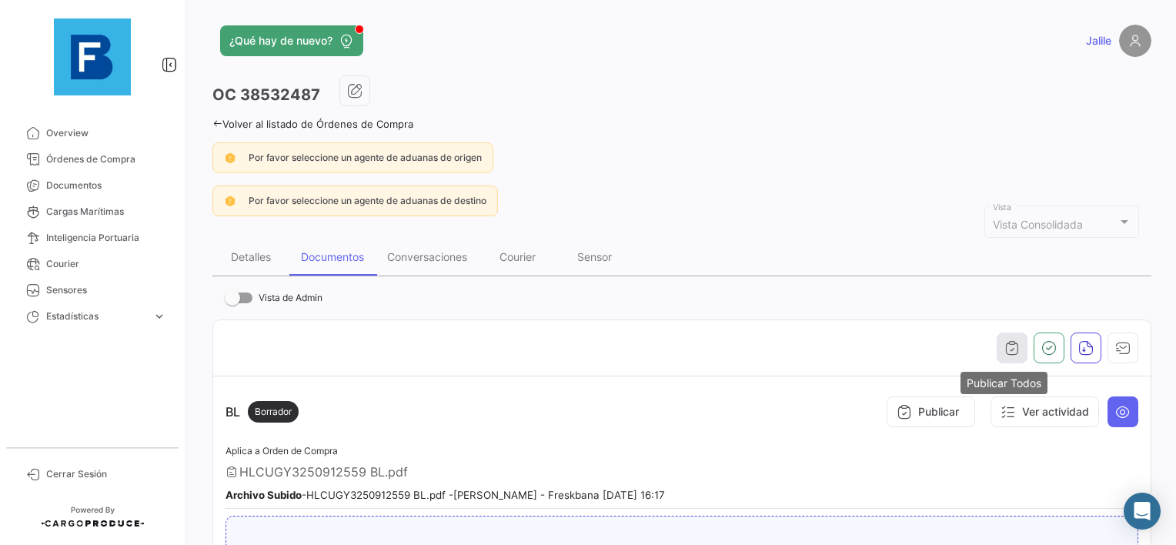
click at [1001, 354] on button "button" at bounding box center [1012, 348] width 31 height 31
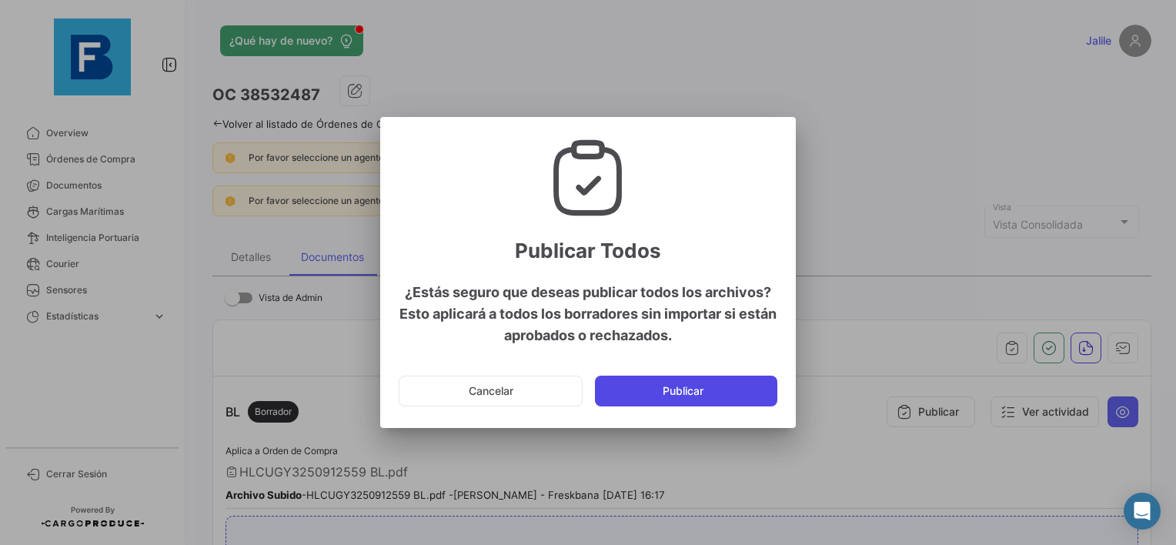
click at [692, 398] on button "Publicar" at bounding box center [686, 391] width 182 height 31
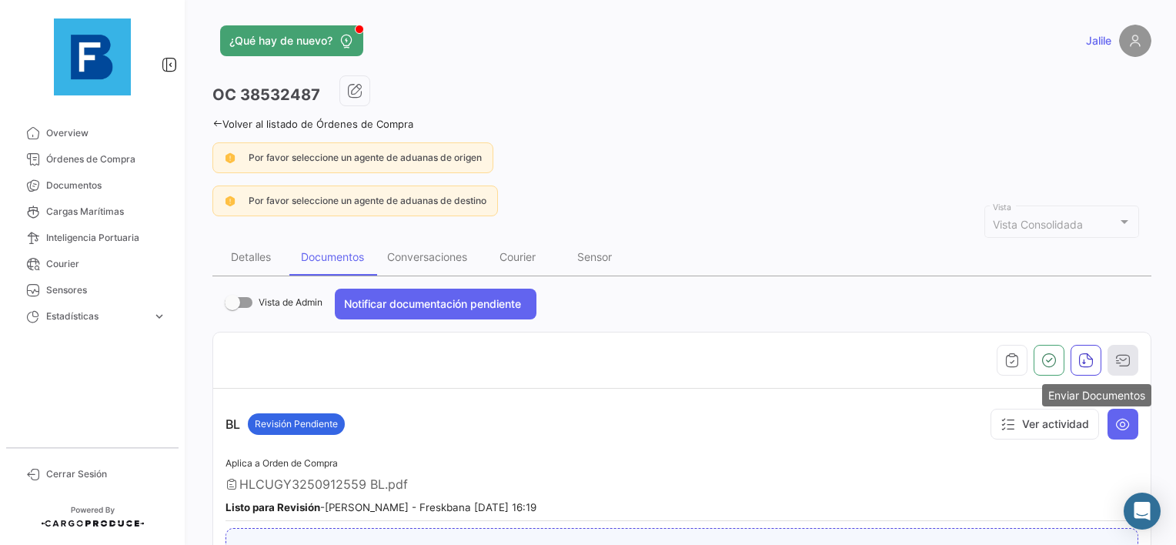
click at [1115, 353] on icon "button" at bounding box center [1122, 360] width 15 height 15
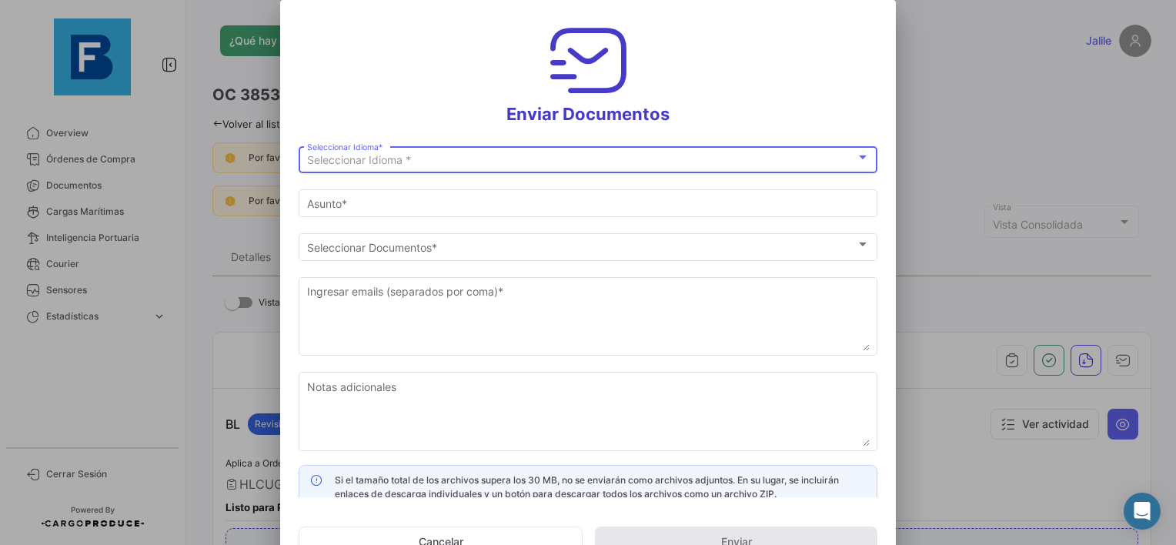
click at [495, 176] on div "Seleccionar Idioma * Seleccionar Idioma *" at bounding box center [588, 165] width 579 height 38
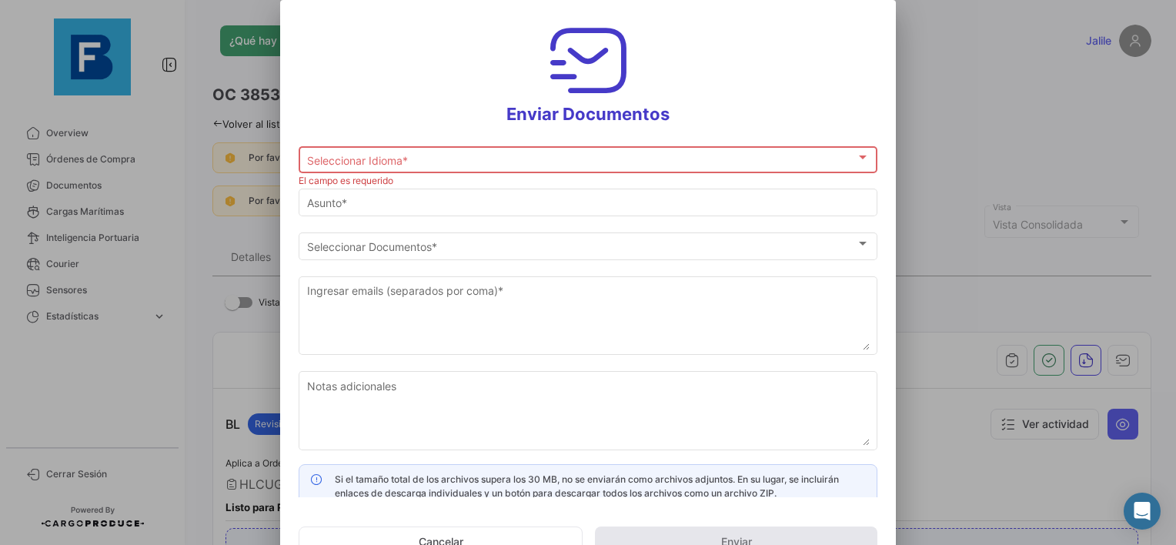
click at [475, 157] on div "Seleccionar Idioma *" at bounding box center [581, 160] width 549 height 13
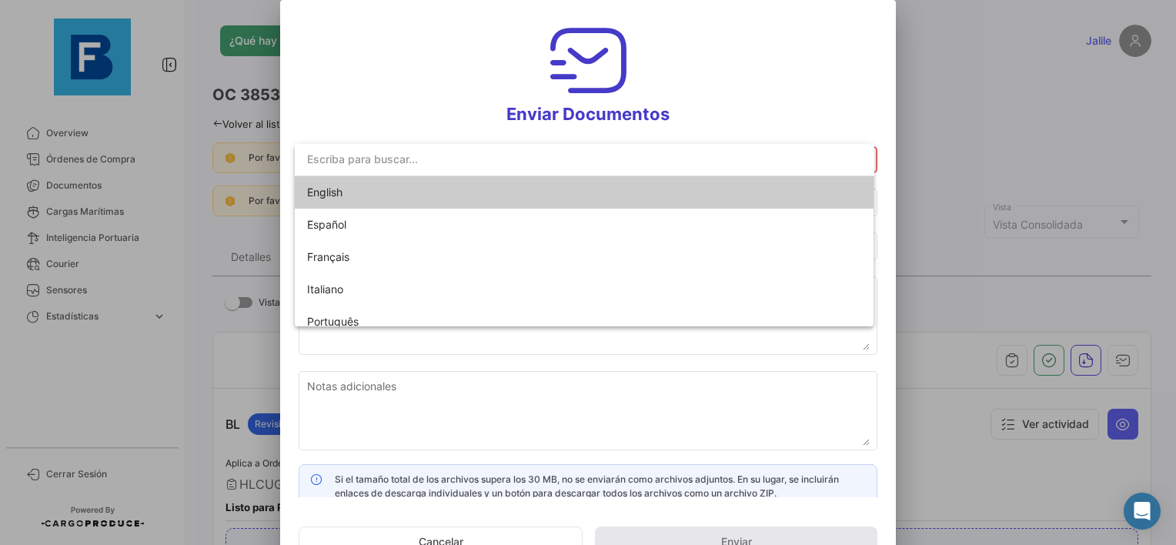
click at [376, 199] on span "English" at bounding box center [415, 192] width 216 height 32
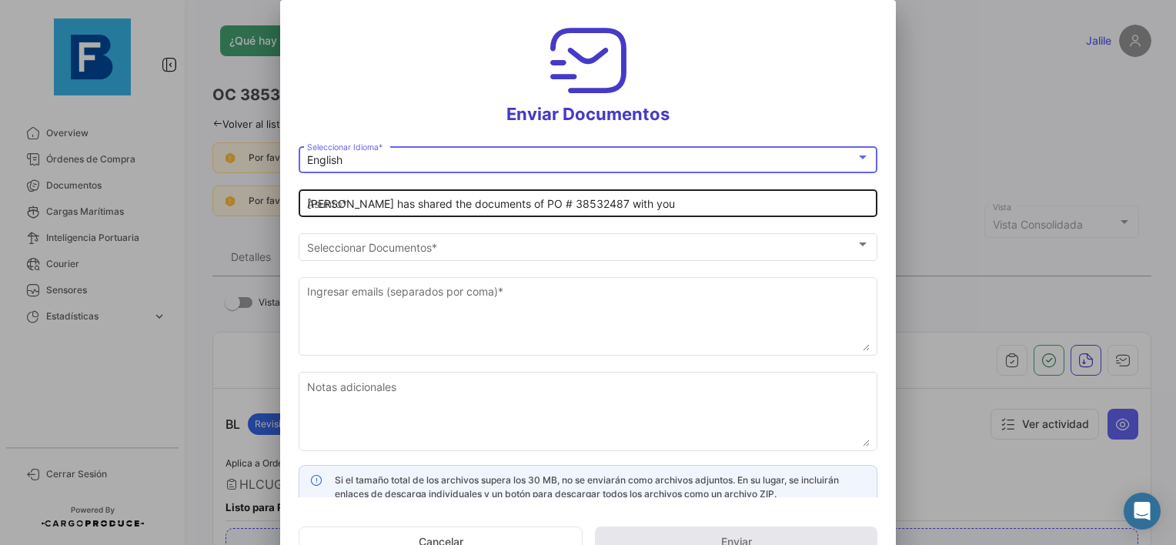
click at [309, 203] on input "[PERSON_NAME] has shared the documents of PO # 38532487 with you" at bounding box center [588, 204] width 563 height 13
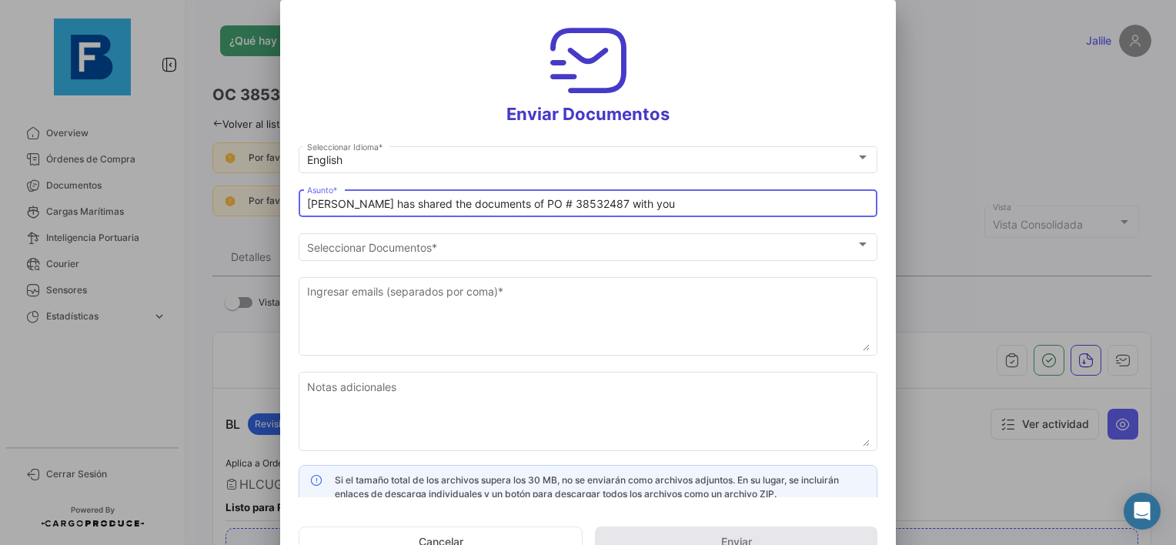
paste input "UAB AUGMA_FRESKBANA_DOCUMENTS WK XX"
drag, startPoint x: 591, startPoint y: 203, endPoint x: 136, endPoint y: 219, distance: 455.2
click at [144, 219] on div "Enviar Documentos English Seleccionar Idioma * UAB AUGMA_FRESKBANA_DOCUMENTS WK…" at bounding box center [588, 272] width 1176 height 545
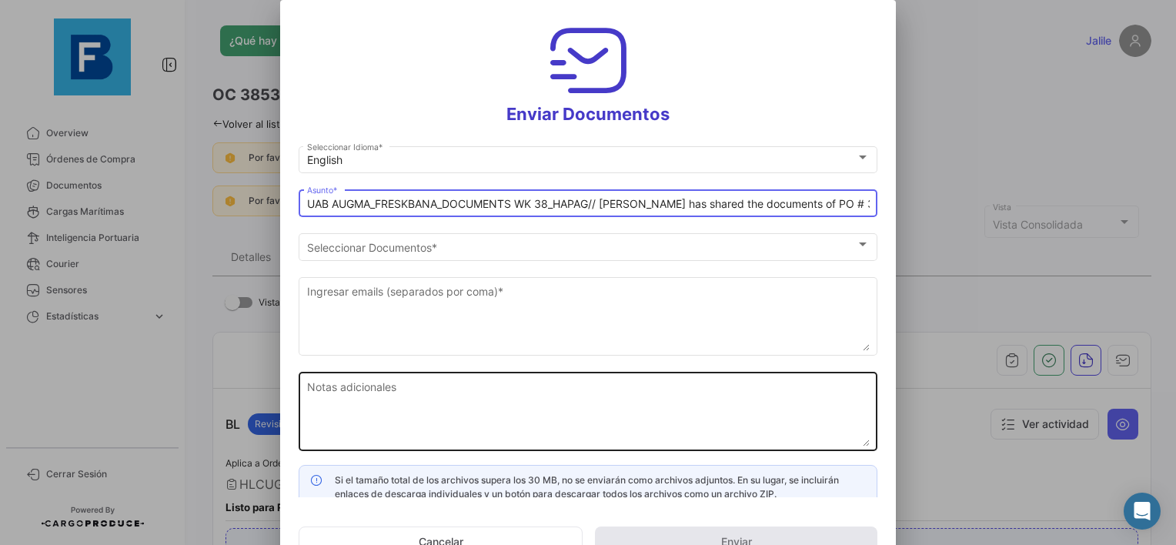
type input "UAB AUGMA_FRESKBANA_DOCUMENTS WK 38_HAPAG// [PERSON_NAME] has shared the docume…"
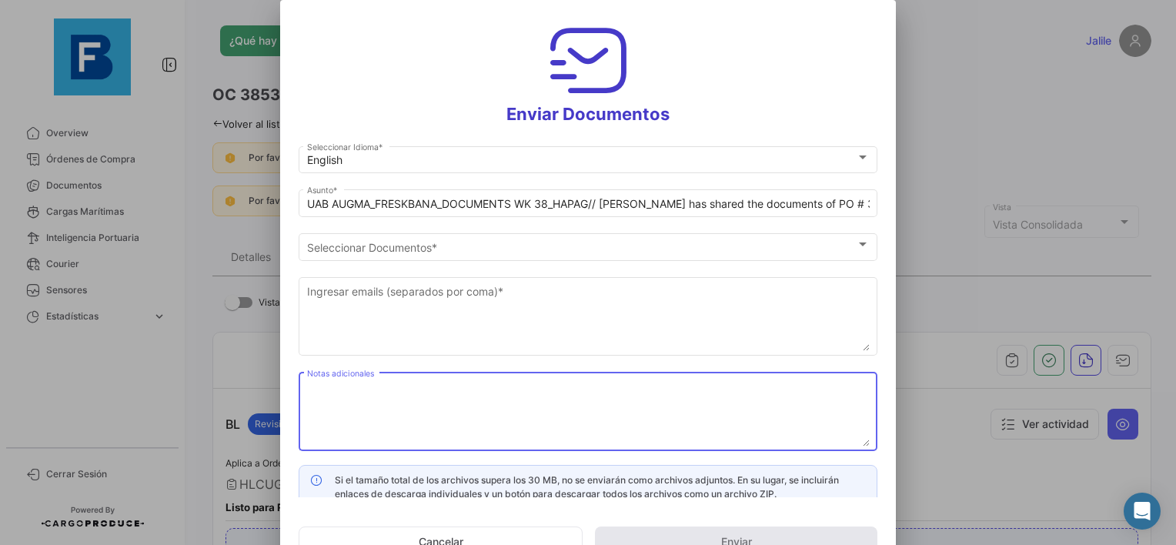
click at [517, 403] on textarea "Notas adicionales" at bounding box center [588, 413] width 563 height 68
paste textarea "UAB AUGMA_FRESKBANA_DOCUMENTS WK 38_HAPAG"
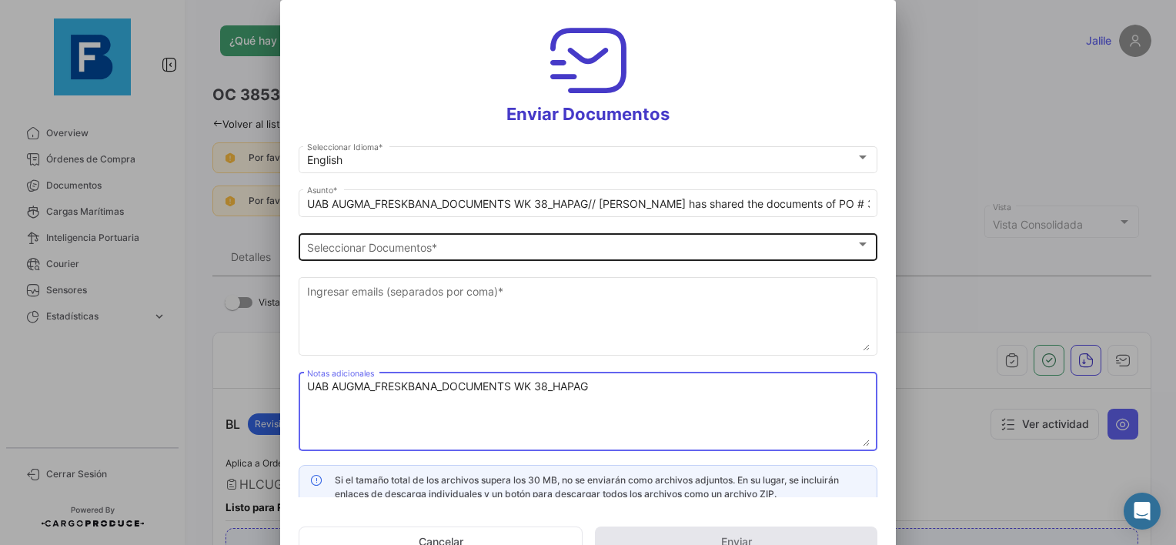
type textarea "UAB AUGMA_FRESKBANA_DOCUMENTS WK 38_HAPAG"
click at [425, 259] on div "Seleccionar Documentos Seleccionar Documentos *" at bounding box center [588, 245] width 563 height 30
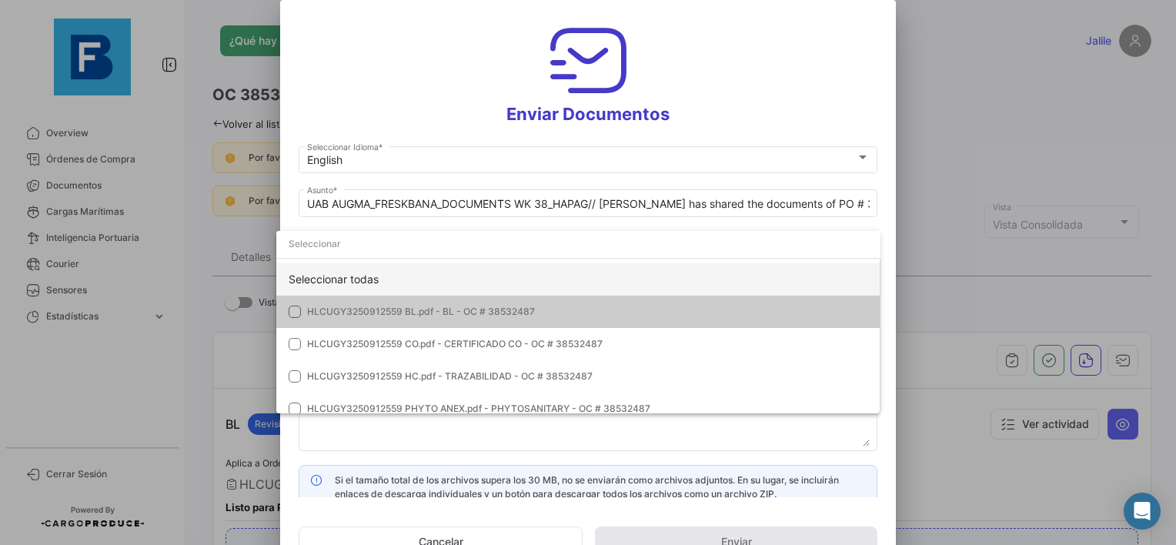
click at [363, 288] on div "Seleccionar todas" at bounding box center [578, 279] width 604 height 32
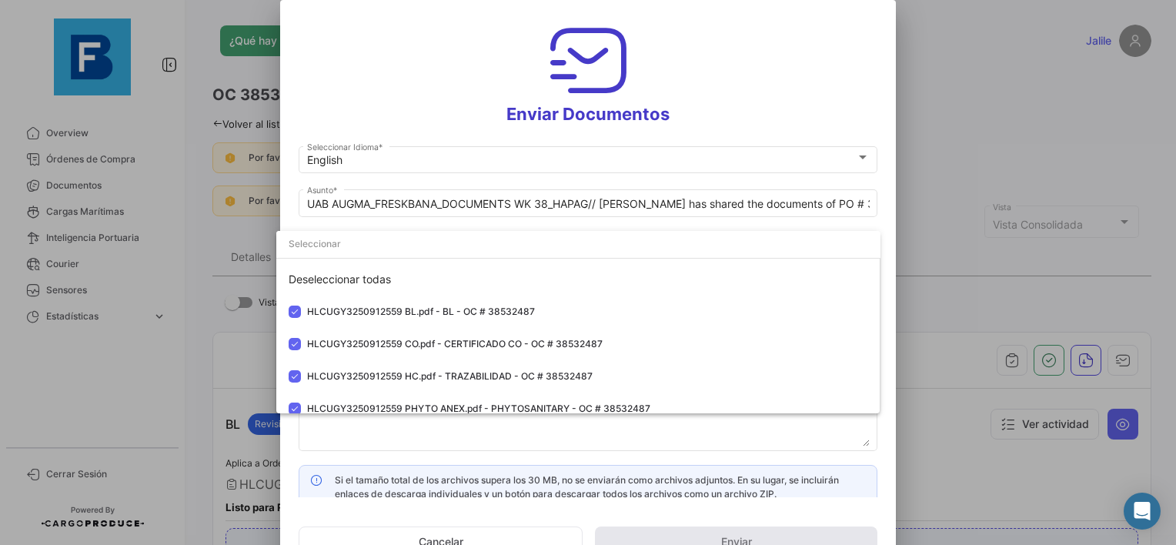
click at [588, 441] on div at bounding box center [588, 272] width 1176 height 545
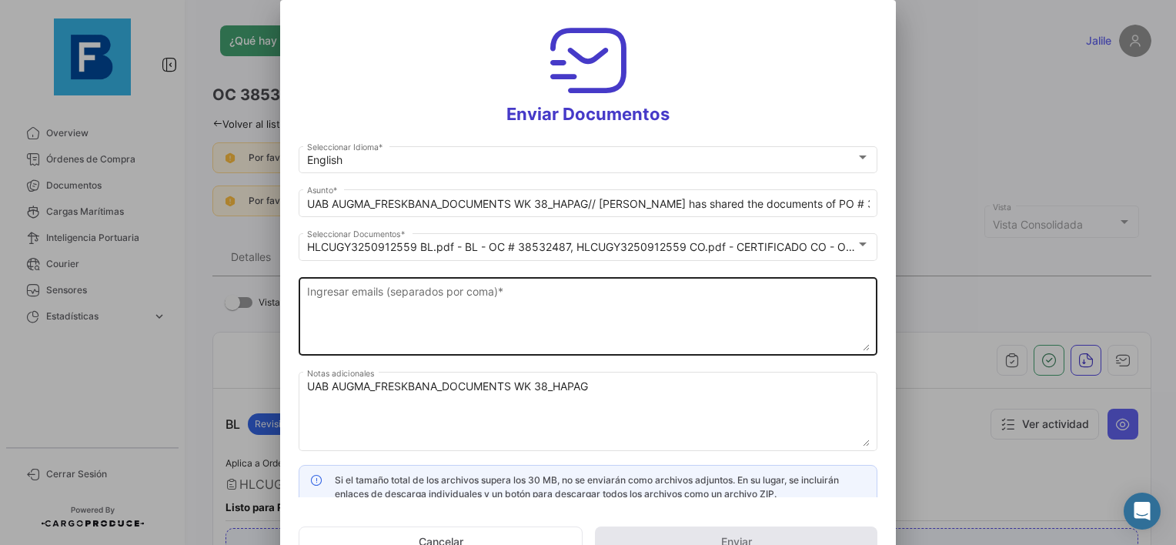
click at [373, 311] on textarea "Ingresar emails (separados por coma) *" at bounding box center [588, 317] width 563 height 68
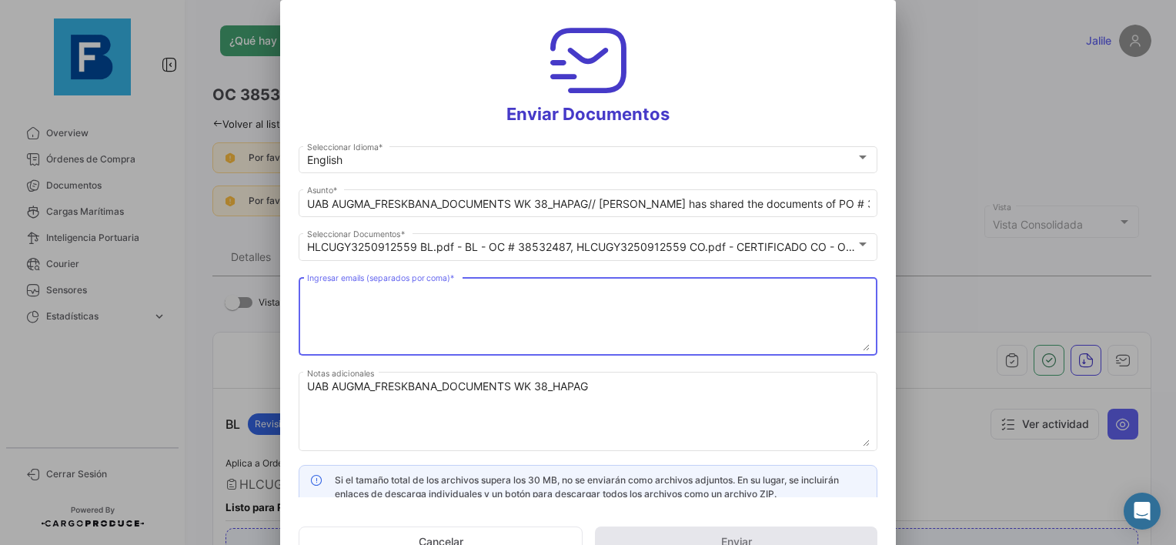
paste textarea "[EMAIL_ADDRESS][DOMAIN_NAME],[DOMAIN_NAME][EMAIL_ADDRESS][DOMAIN_NAME],[DOMAIN_…"
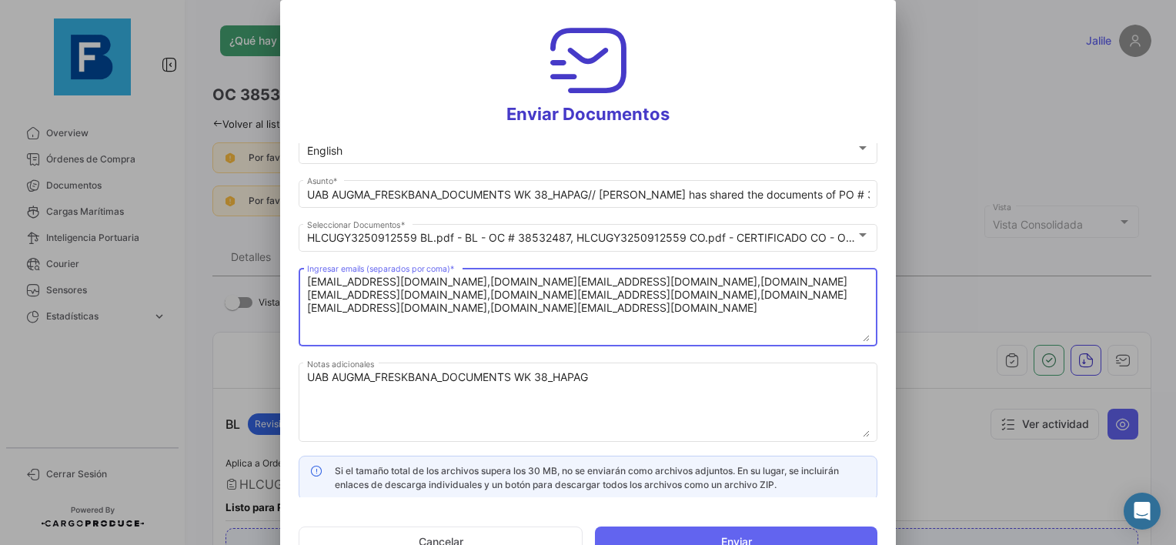
scroll to position [12, 0]
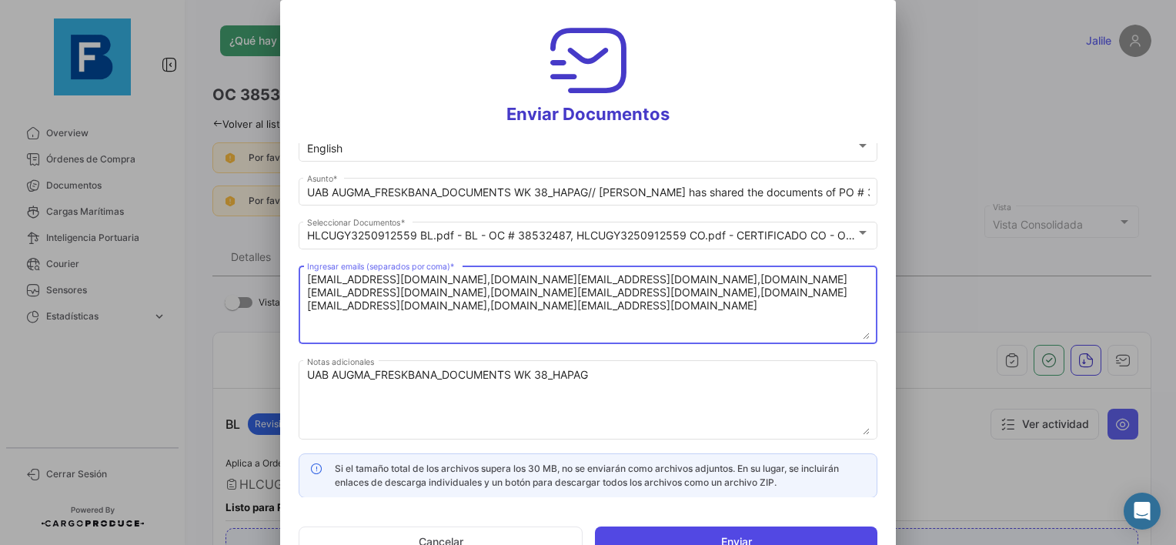
type textarea "[EMAIL_ADDRESS][DOMAIN_NAME],[DOMAIN_NAME][EMAIL_ADDRESS][DOMAIN_NAME],[DOMAIN_…"
click at [665, 533] on button "Enviar" at bounding box center [736, 542] width 283 height 31
